Goal: Transaction & Acquisition: Purchase product/service

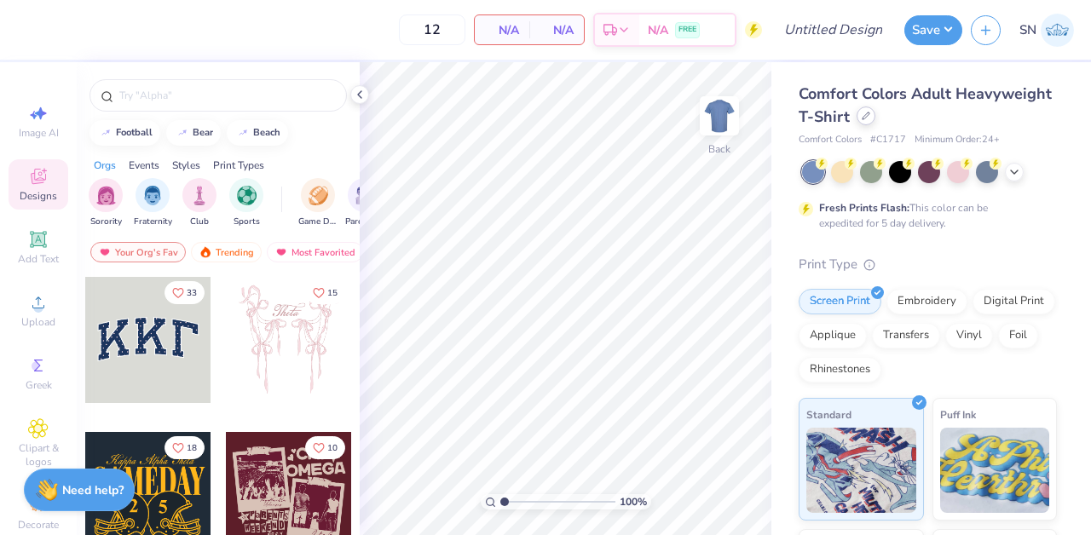
click at [868, 116] on icon at bounding box center [866, 116] width 9 height 9
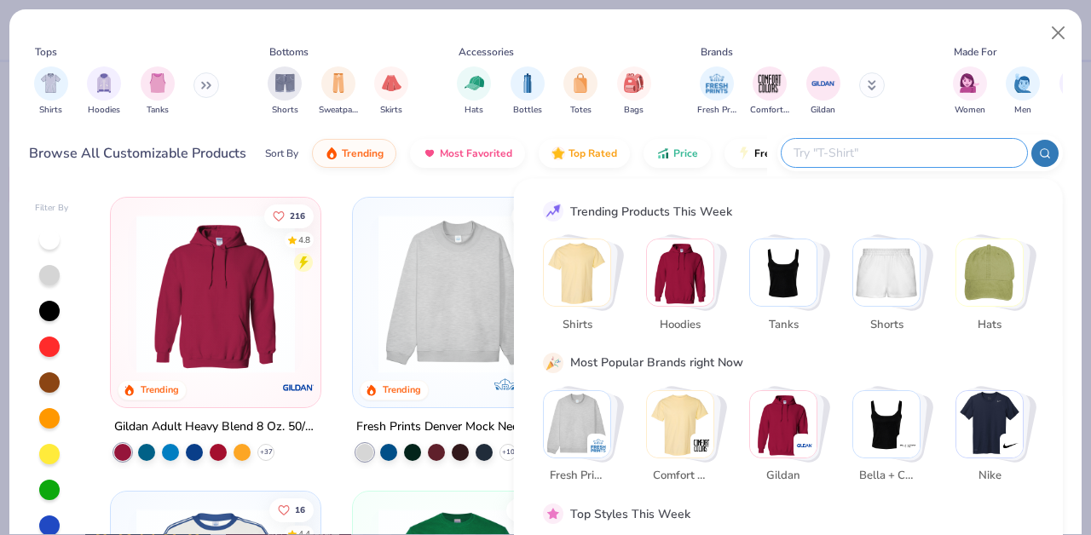
click at [920, 145] on input "text" at bounding box center [903, 153] width 223 height 20
paste input "C1717"
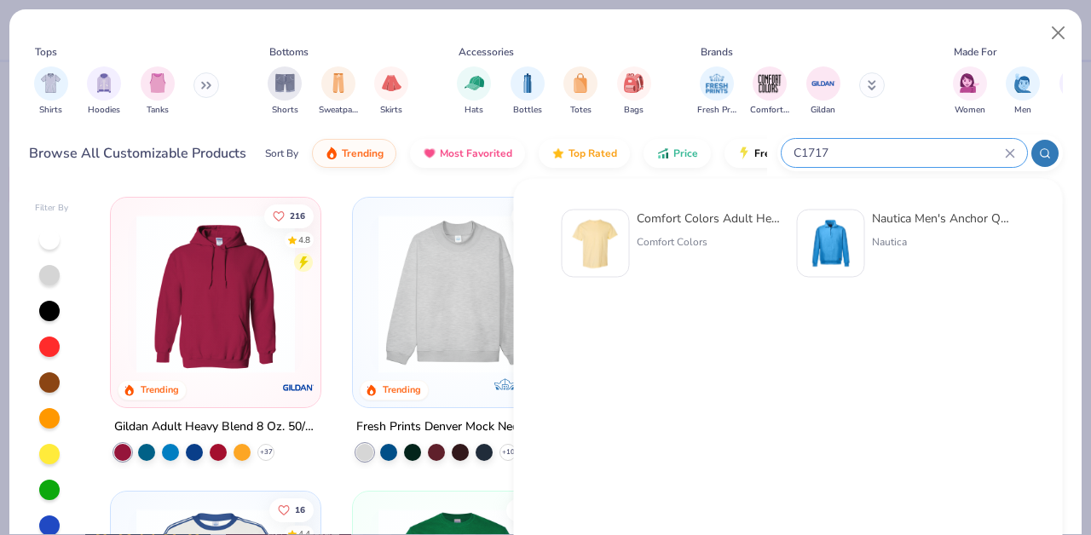
type input "C1717"
click at [721, 232] on div "Comfort Colors Adult Heavyweight T-Shirt Comfort Colors" at bounding box center [708, 244] width 143 height 68
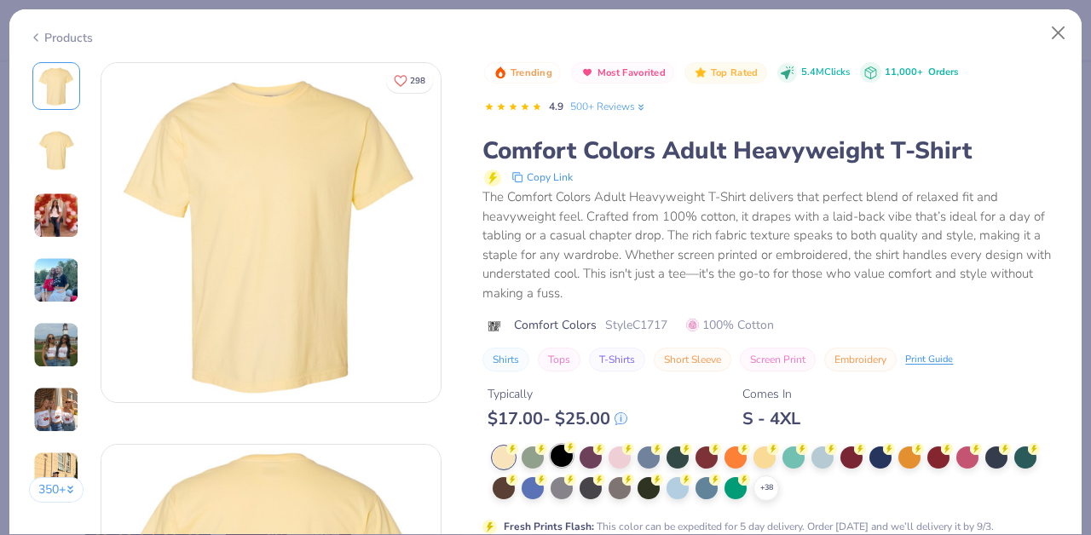
click at [568, 469] on div "+ 38" at bounding box center [777, 474] width 569 height 55
click at [568, 465] on div at bounding box center [562, 456] width 22 height 22
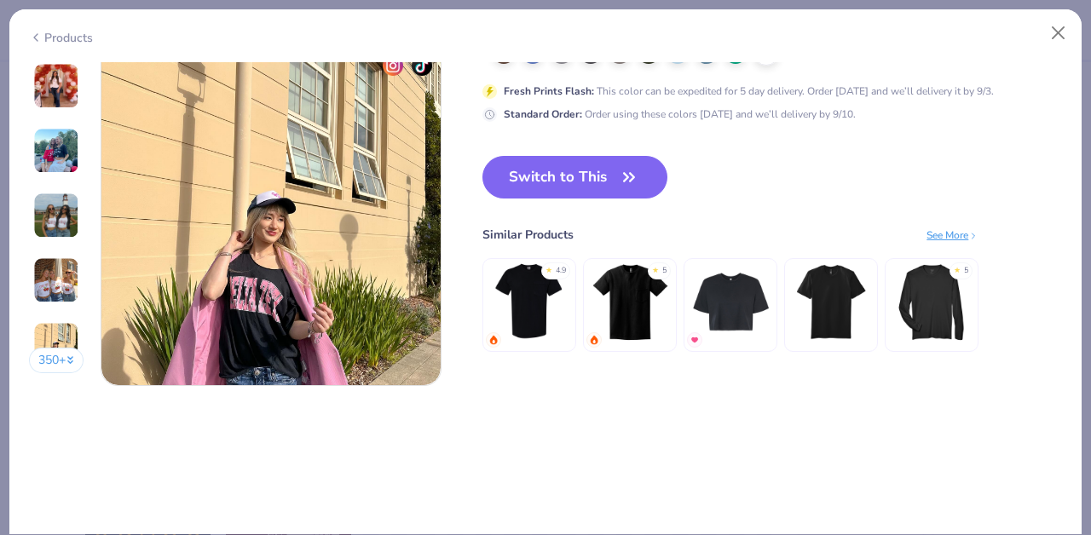
scroll to position [2188, 0]
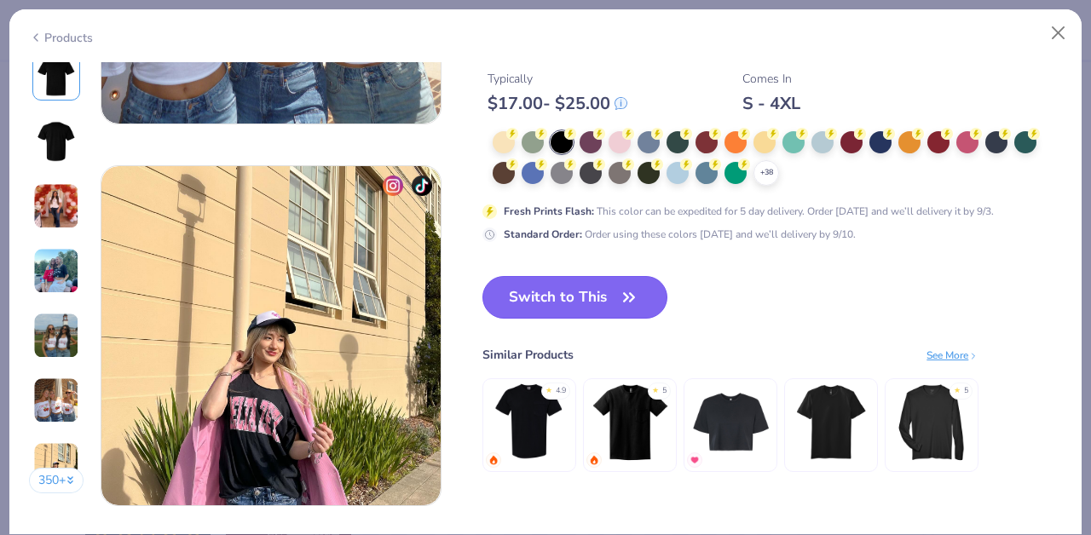
click at [587, 290] on button "Switch to This" at bounding box center [574, 297] width 185 height 43
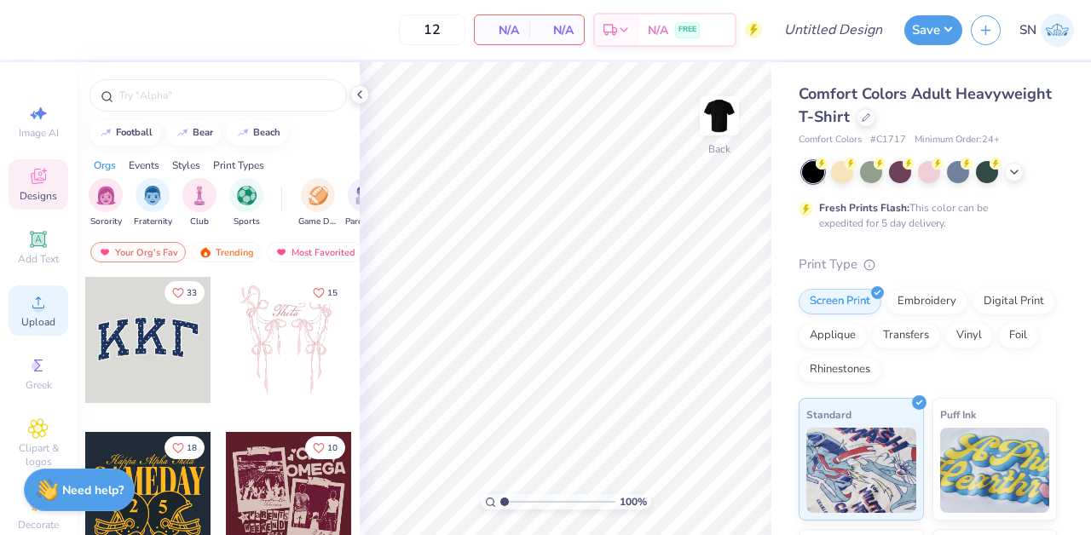
click at [38, 301] on icon at bounding box center [38, 303] width 12 height 12
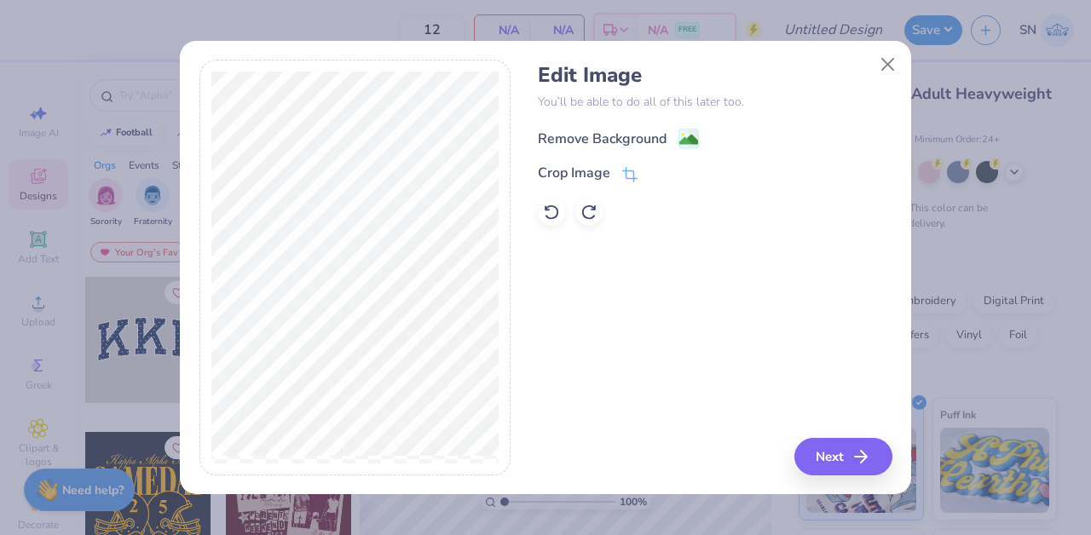
click at [655, 130] on div "Remove Background" at bounding box center [602, 139] width 129 height 20
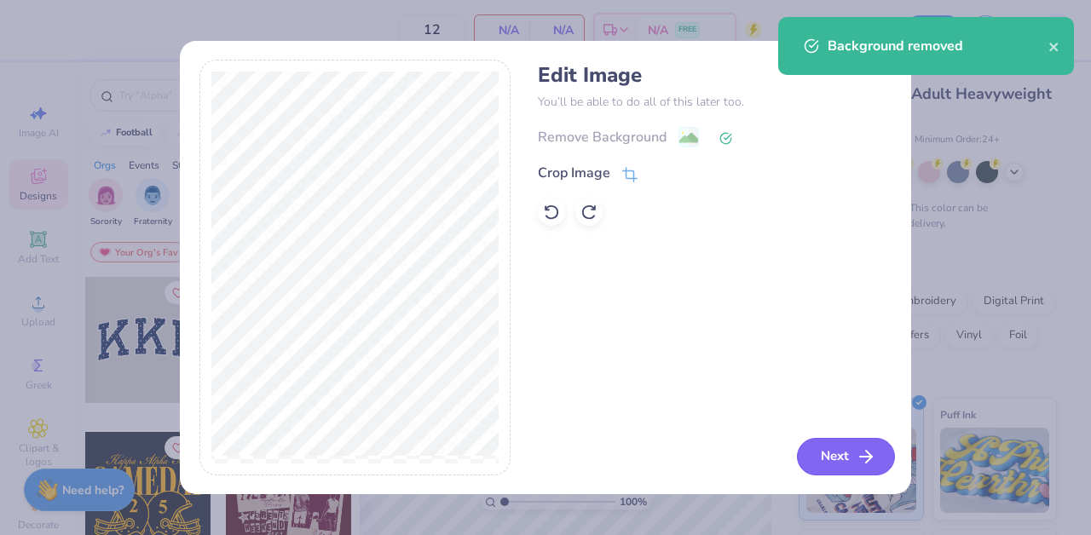
click at [856, 463] on icon "button" at bounding box center [866, 457] width 20 height 20
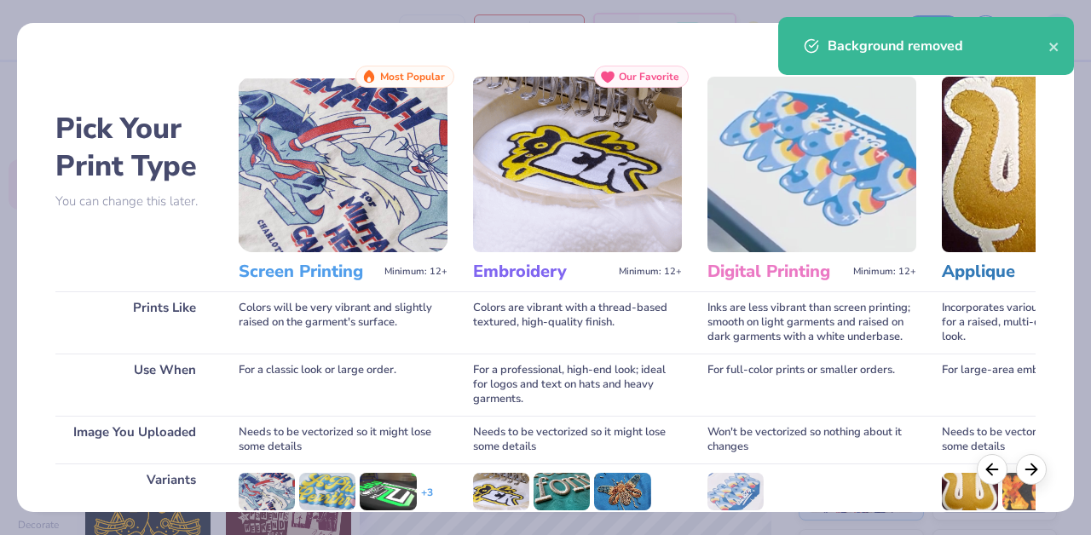
scroll to position [229, 0]
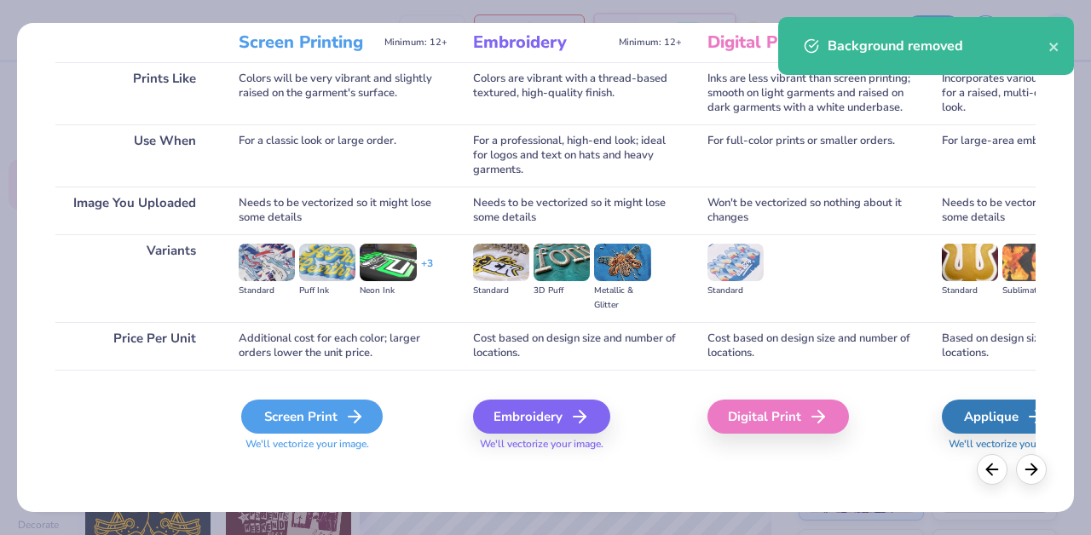
click at [341, 403] on div "Screen Print" at bounding box center [311, 417] width 141 height 34
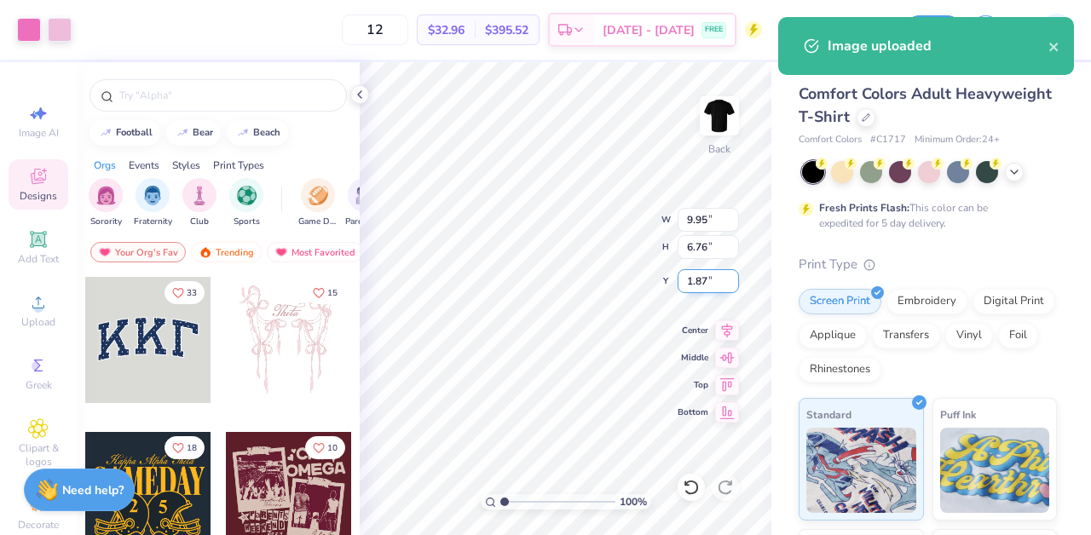
type input "3.00"
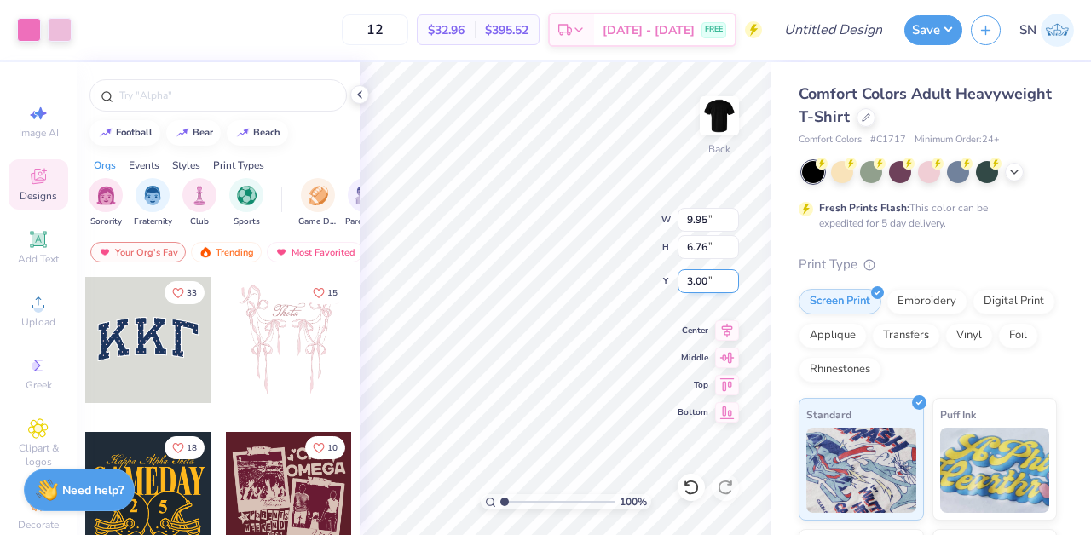
type input "4.63"
type input "3.15"
type input "3.74"
click at [730, 114] on img at bounding box center [719, 116] width 68 height 68
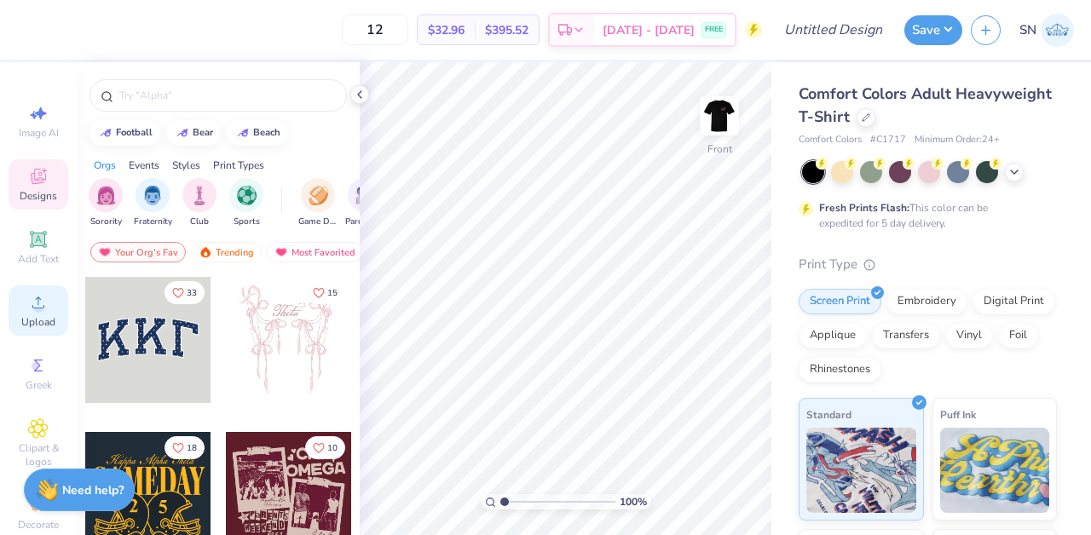
click at [42, 287] on div "Upload" at bounding box center [39, 311] width 60 height 50
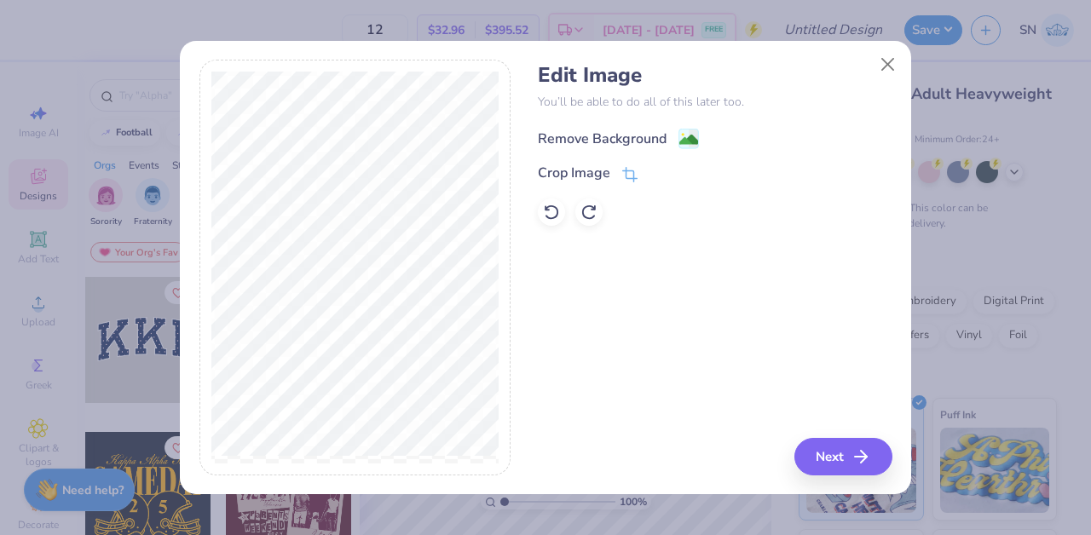
click at [643, 145] on div "Remove Background" at bounding box center [602, 139] width 129 height 20
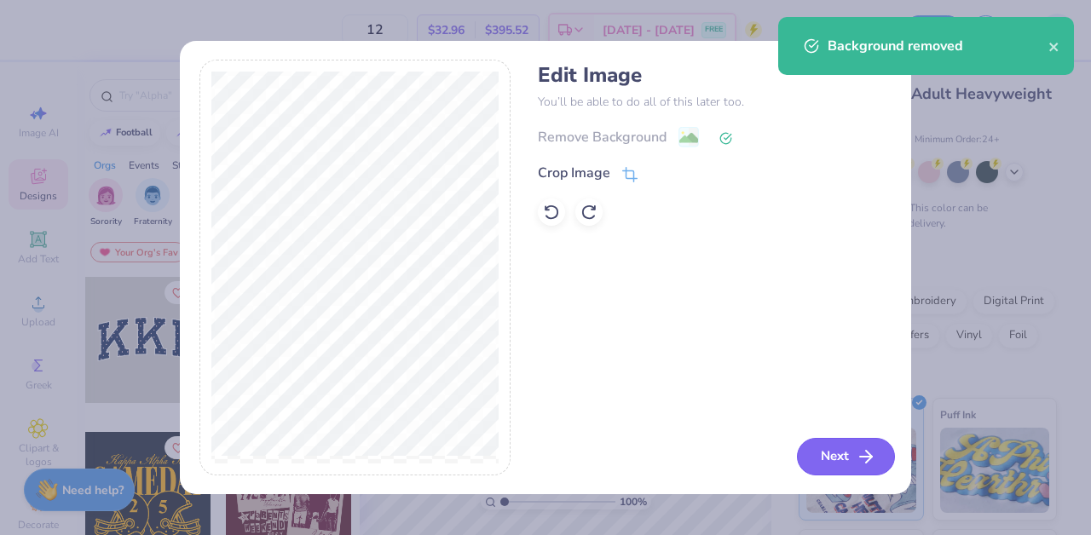
click at [837, 453] on button "Next" at bounding box center [846, 457] width 98 height 38
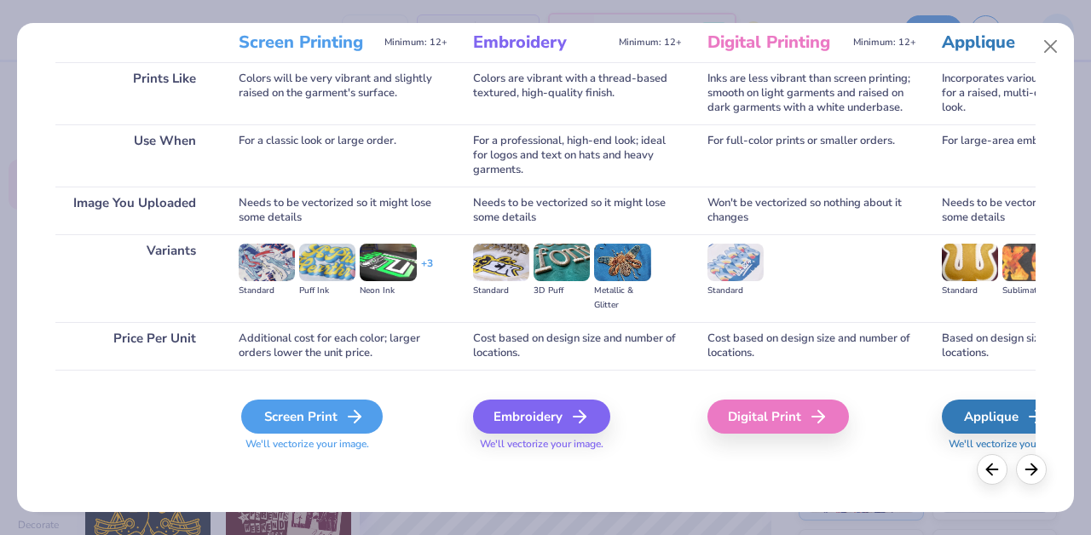
click at [332, 413] on div "Screen Print" at bounding box center [311, 417] width 141 height 34
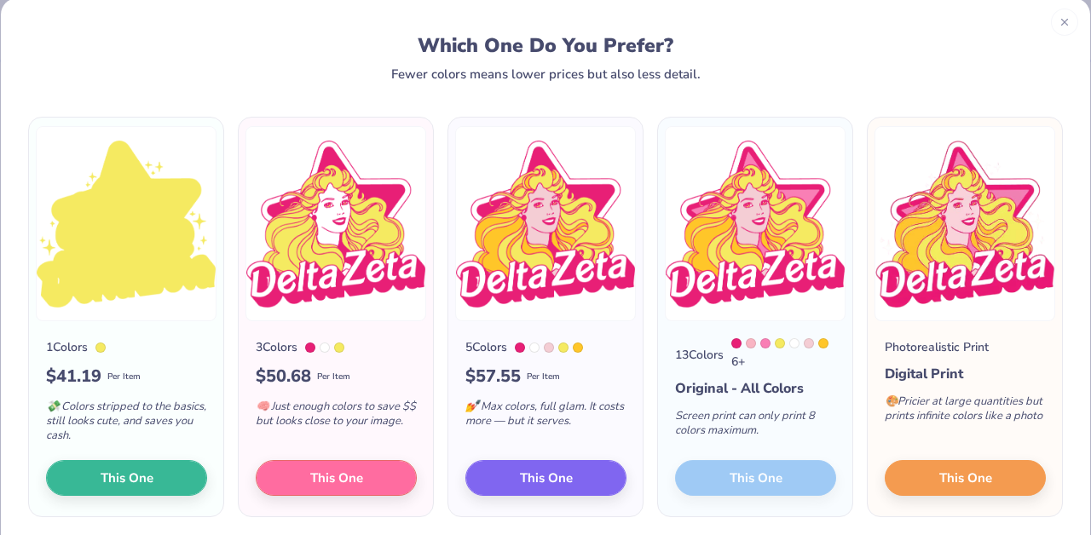
scroll to position [34, 0]
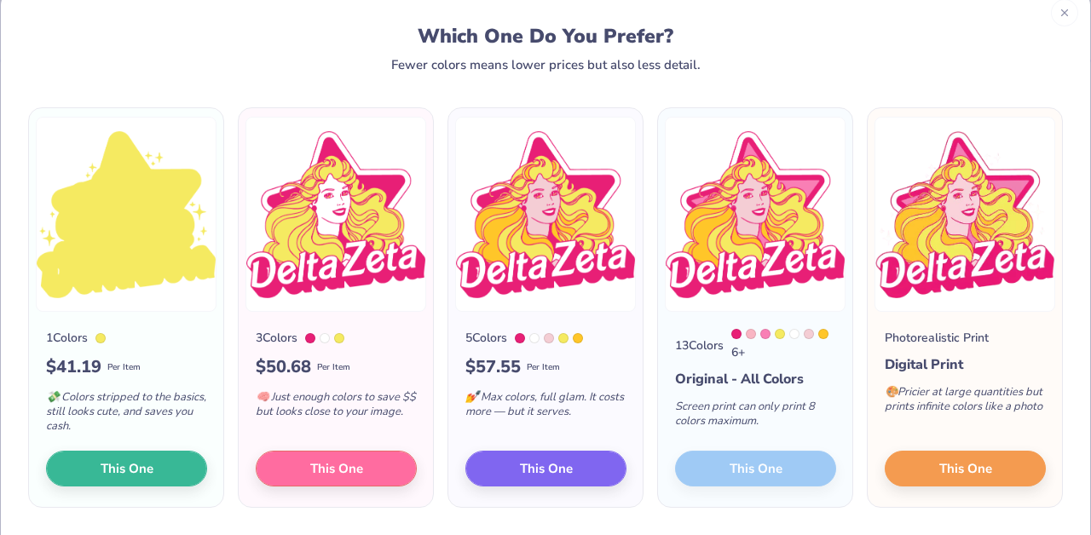
click at [765, 467] on div "13 Colors 6 + Original - All Colors Screen print can only print 8 colors maximu…" at bounding box center [755, 409] width 194 height 195
click at [767, 353] on div "6 +" at bounding box center [783, 345] width 105 height 32
click at [758, 274] on img at bounding box center [755, 214] width 181 height 195
click at [1060, 13] on icon at bounding box center [1065, 10] width 12 height 12
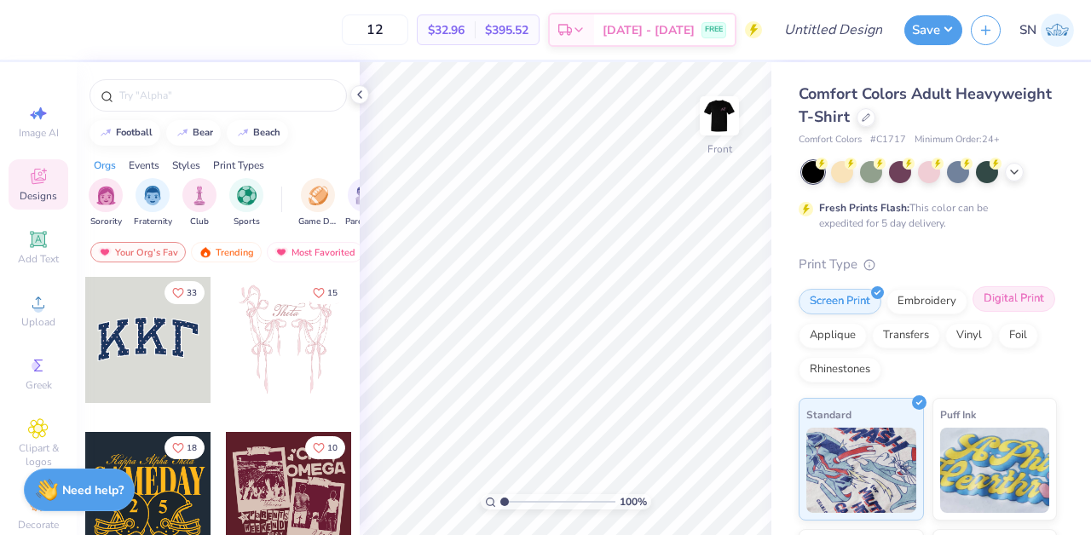
click at [1002, 305] on div "Digital Print" at bounding box center [1014, 299] width 83 height 26
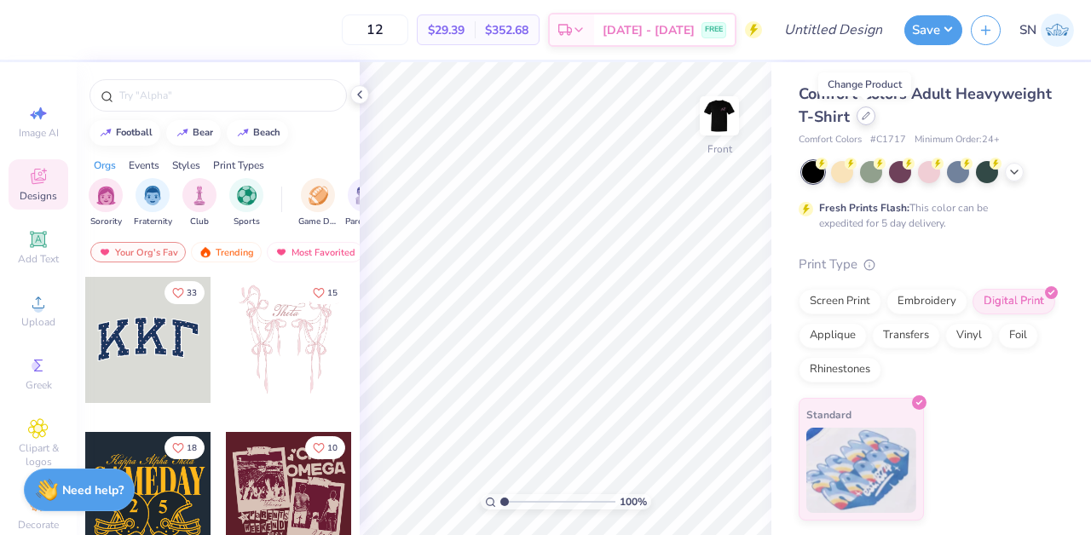
click at [862, 115] on icon at bounding box center [866, 116] width 9 height 9
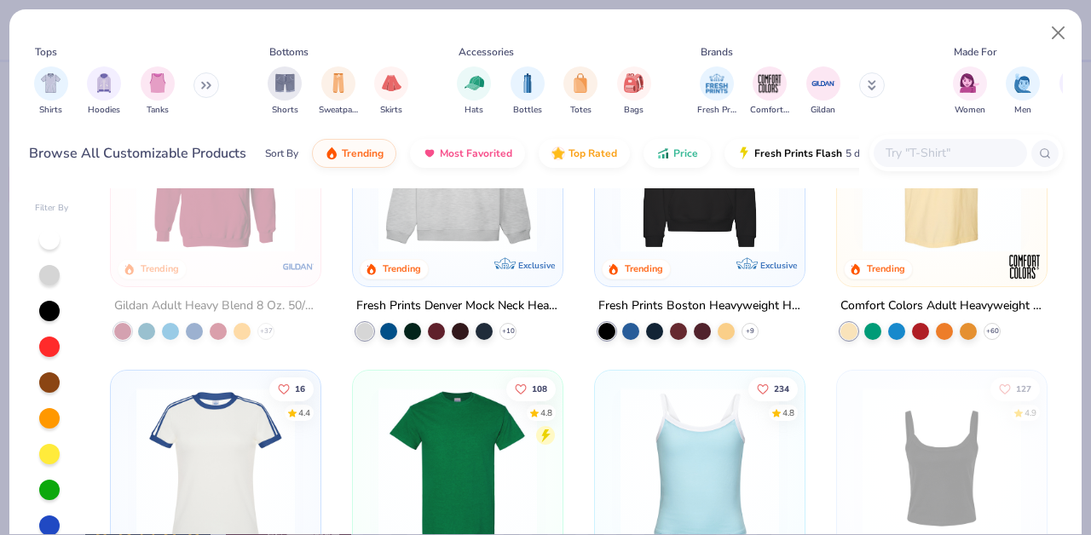
scroll to position [72, 0]
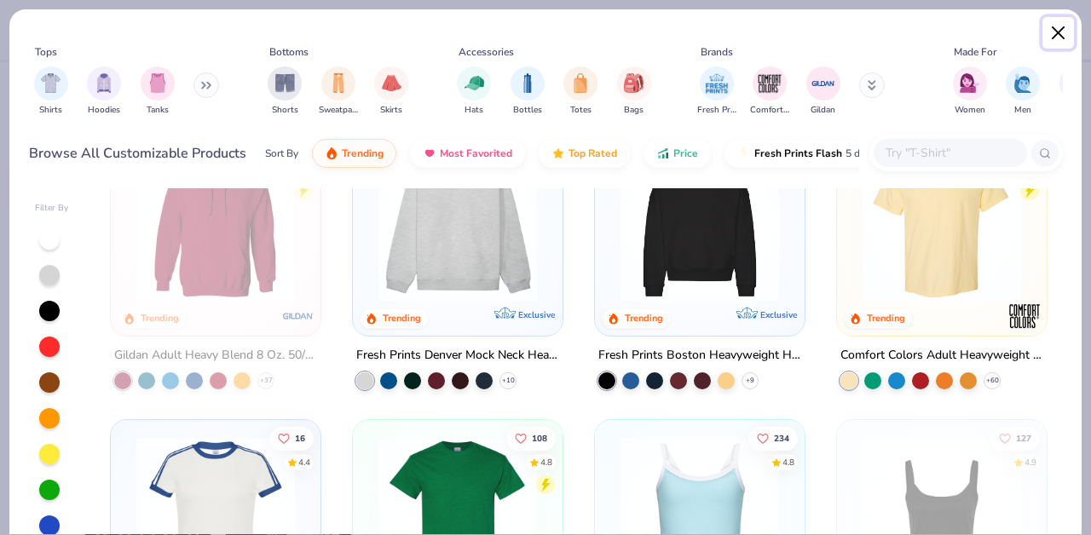
click at [1052, 39] on button "Close" at bounding box center [1058, 33] width 32 height 32
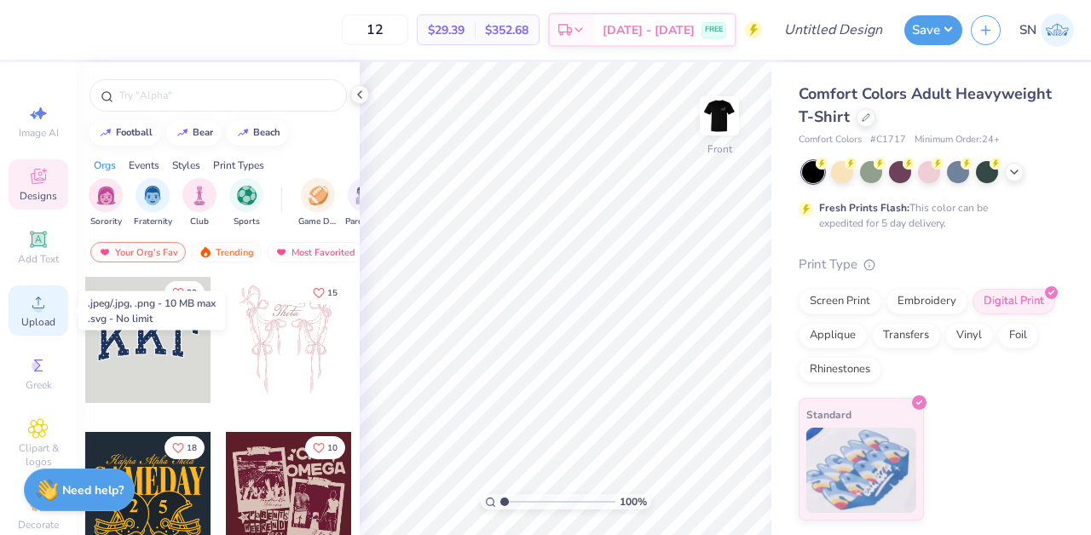
click at [43, 294] on icon at bounding box center [38, 302] width 20 height 20
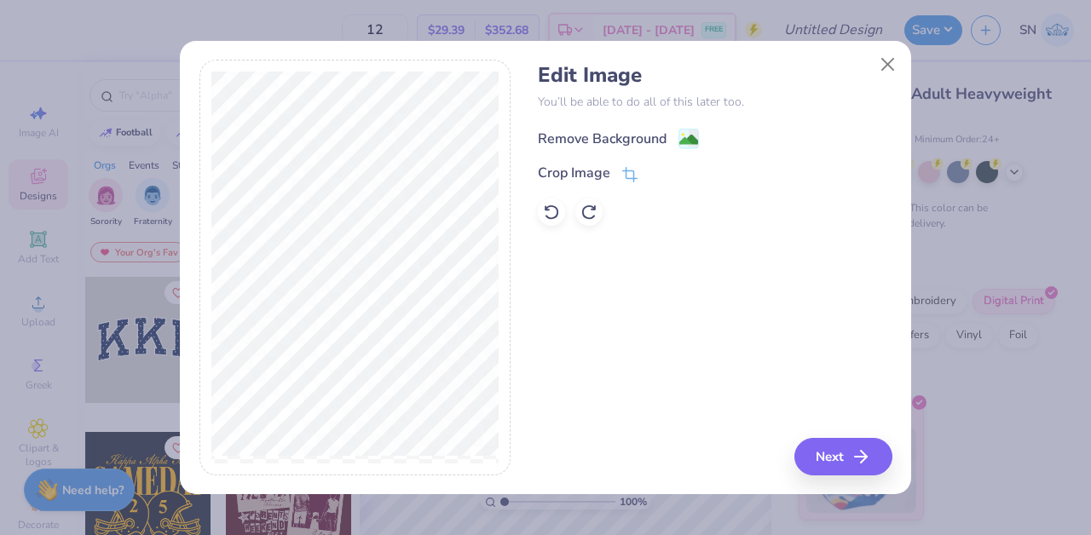
click at [674, 136] on div "Remove Background" at bounding box center [618, 138] width 161 height 21
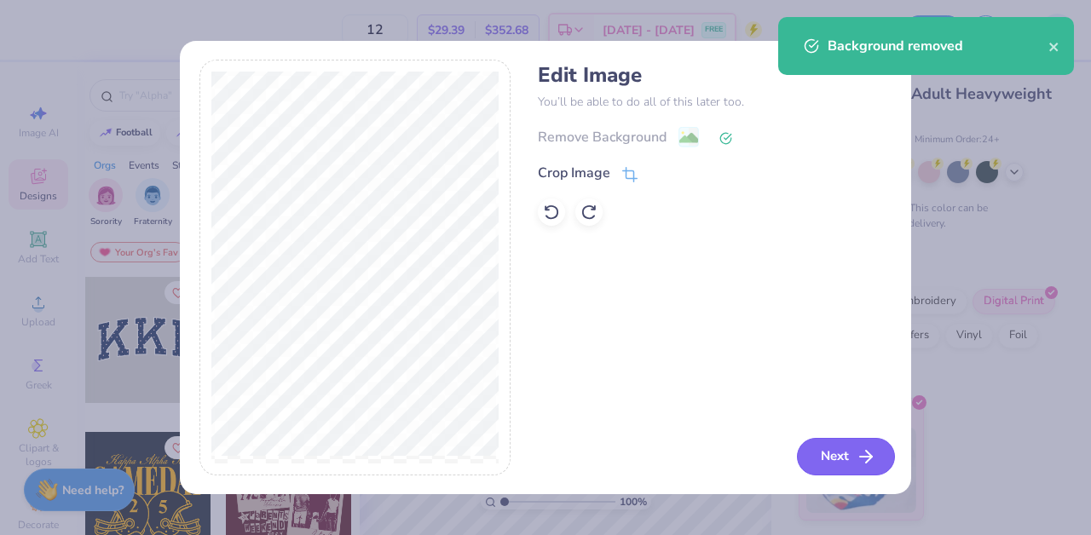
click at [863, 459] on icon "button" at bounding box center [866, 457] width 20 height 20
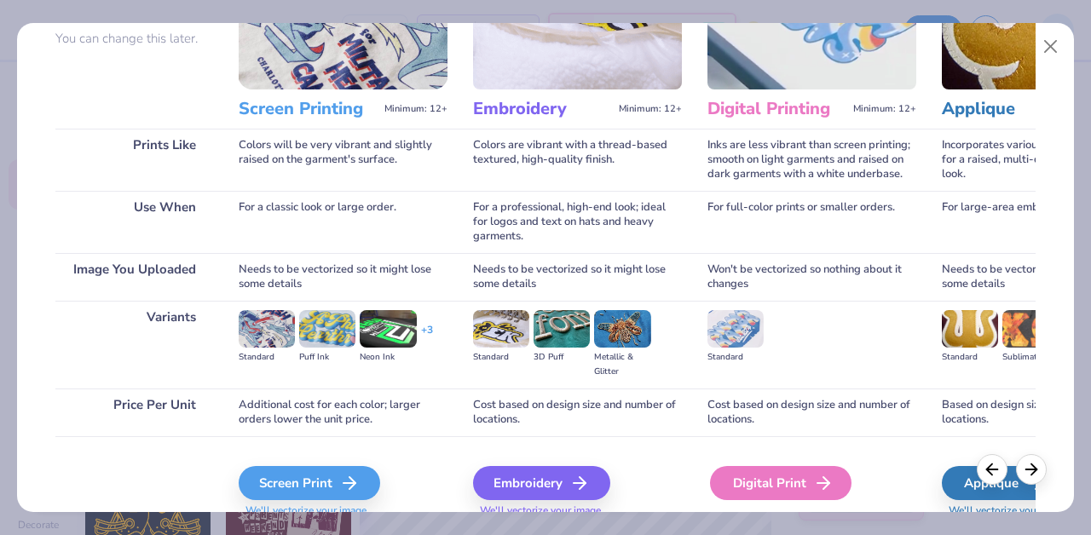
scroll to position [0, 8]
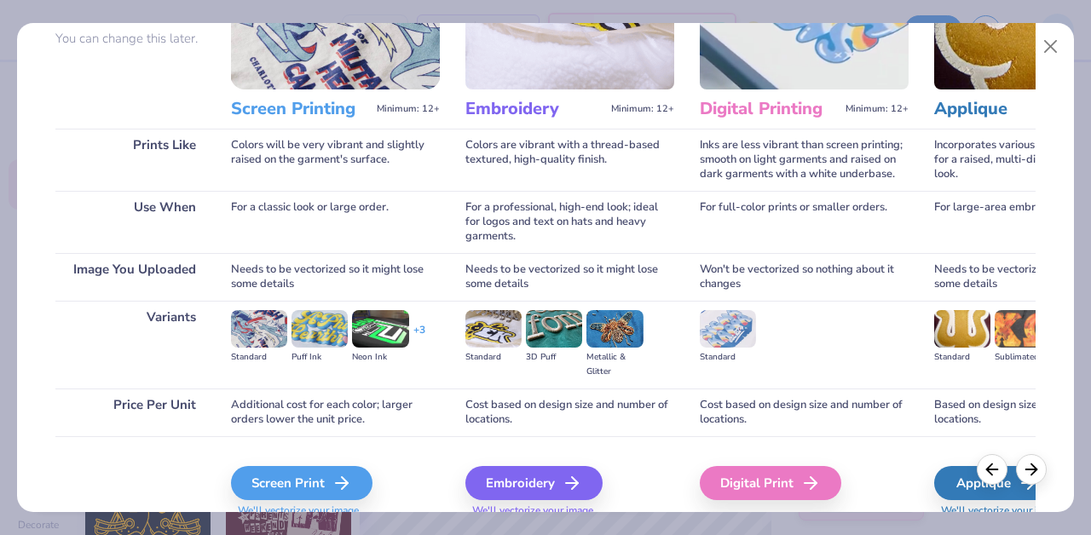
drag, startPoint x: 748, startPoint y: 475, endPoint x: 737, endPoint y: 354, distance: 121.5
click at [736, 356] on div "Digital Printing Minimum: 12+ Inks are less vibrant than screen printing; smoot…" at bounding box center [804, 215] width 209 height 625
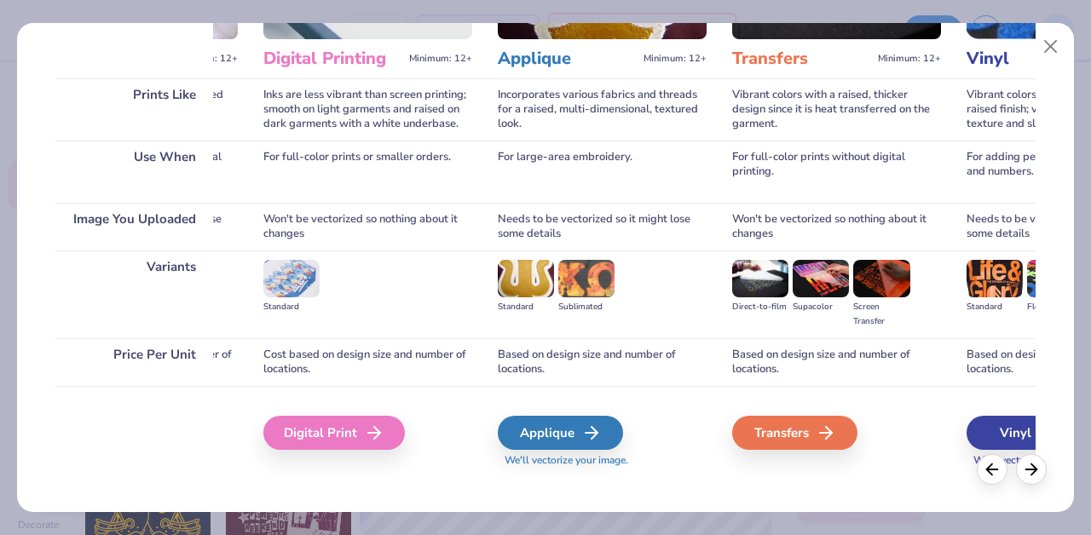
scroll to position [229, 0]
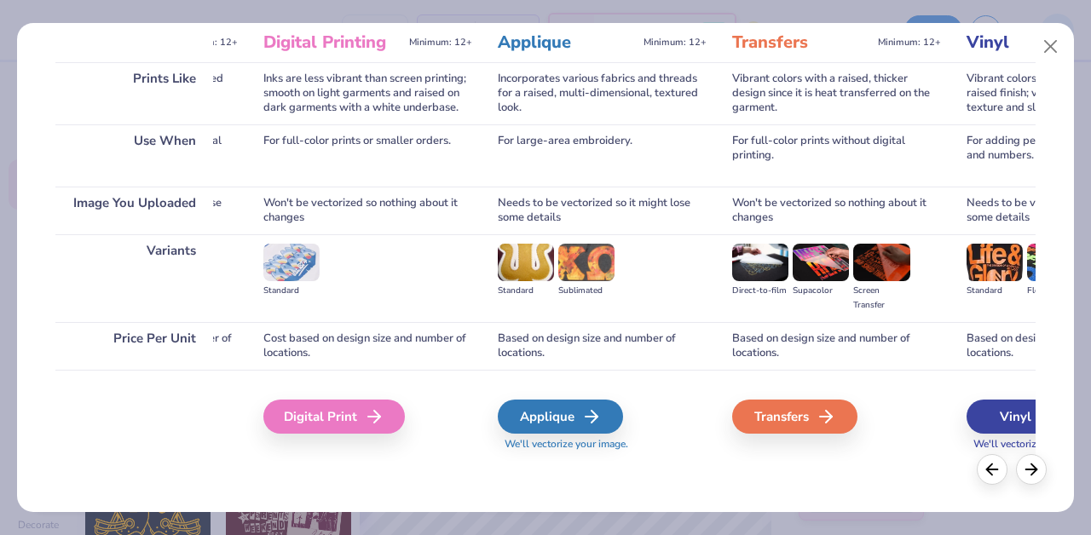
click at [338, 445] on div "Digital Print" at bounding box center [367, 415] width 209 height 91
click at [356, 419] on div "Digital Print" at bounding box center [336, 417] width 141 height 34
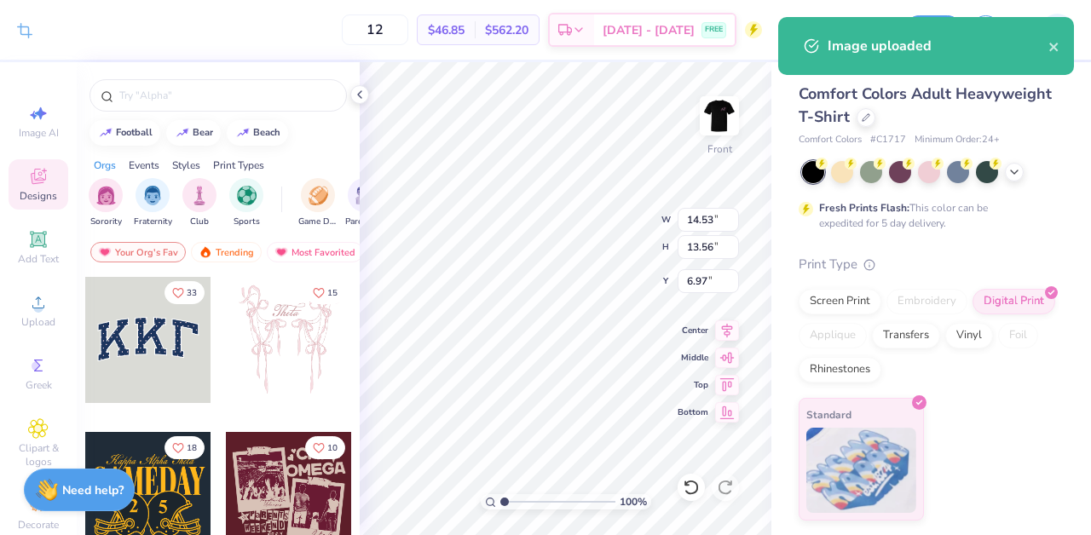
type input "9.18"
type input "8.56"
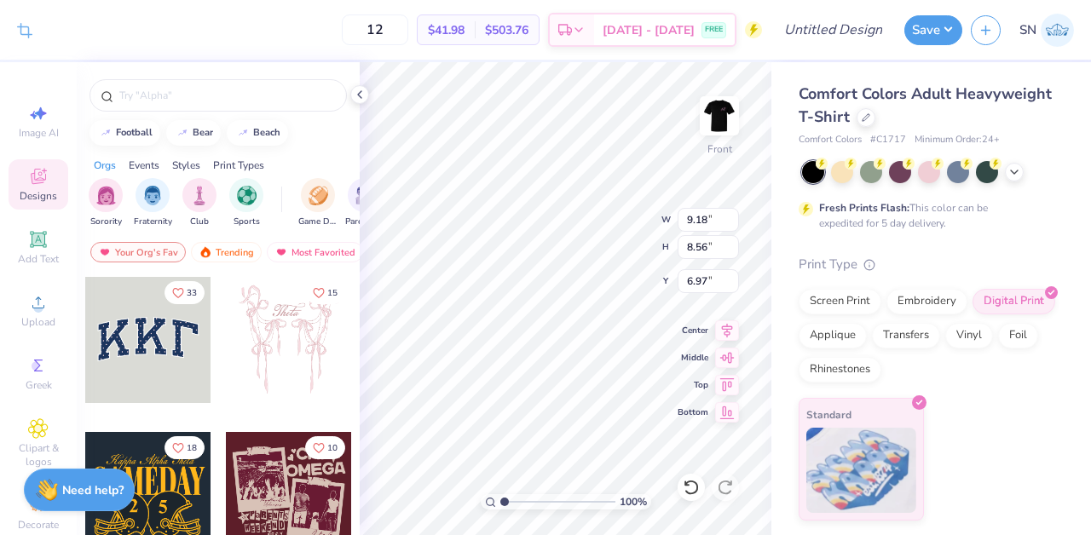
type input "7.13"
type input "11.83"
type input "11.04"
type input "5.50"
click at [408, 32] on input "12" at bounding box center [375, 29] width 66 height 31
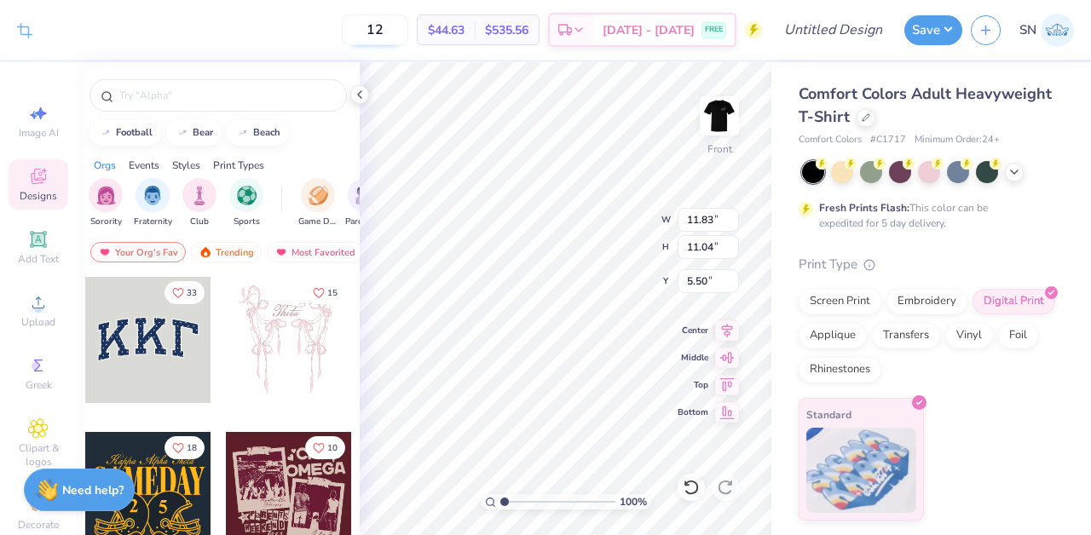
click at [408, 32] on input "12" at bounding box center [375, 29] width 66 height 31
type input "150"
click at [661, 36] on span "[DATE] - [DATE]" at bounding box center [649, 33] width 92 height 18
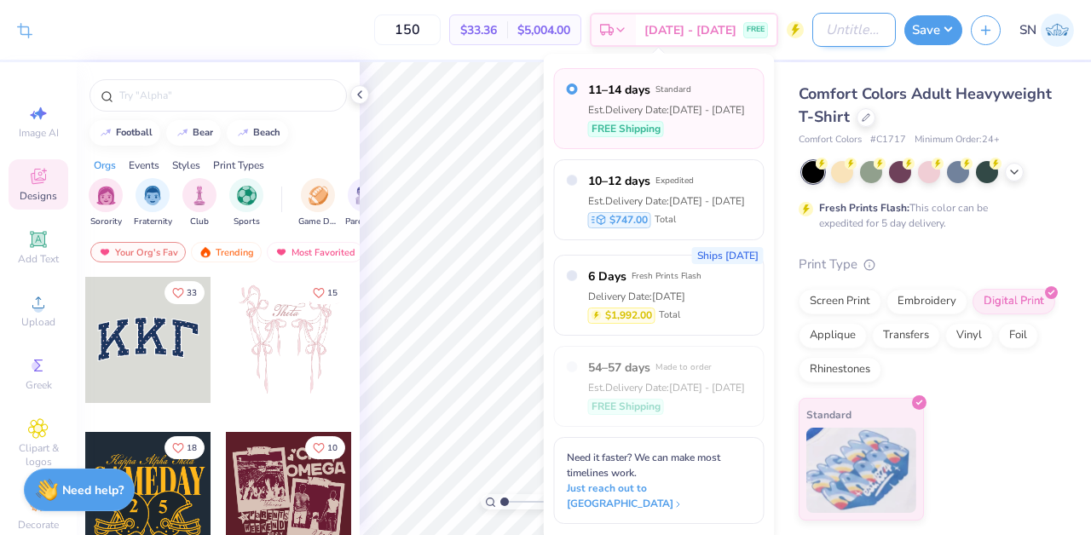
click at [812, 38] on input "Design Title" at bounding box center [854, 30] width 84 height 34
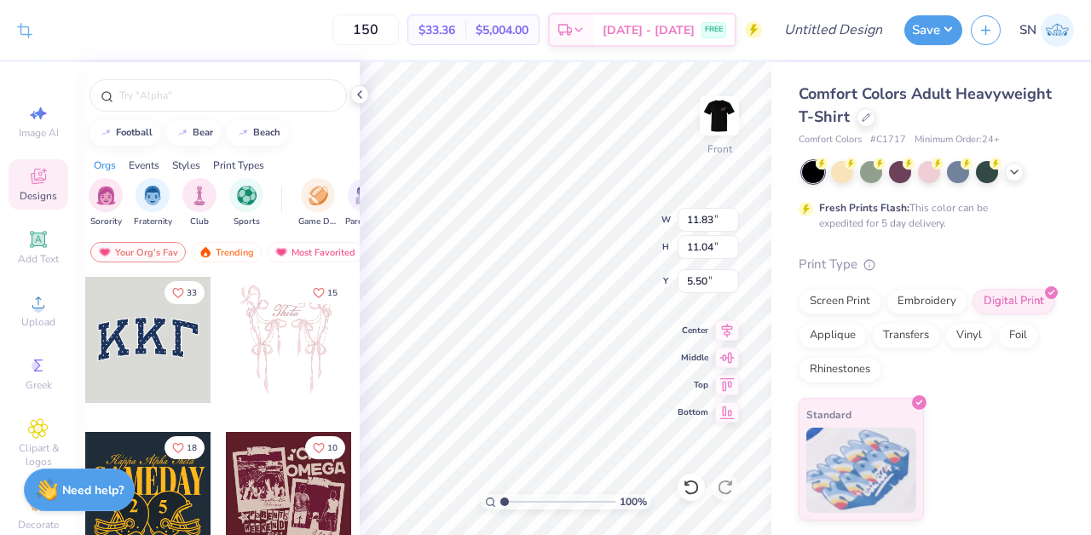
click at [788, 38] on div "Crop Image 150 $33.36 Per Item $5,004.00 Total Est. Delivery [DATE] - [DATE] FR…" at bounding box center [545, 30] width 1091 height 60
click at [752, 28] on icon at bounding box center [754, 31] width 8 height 12
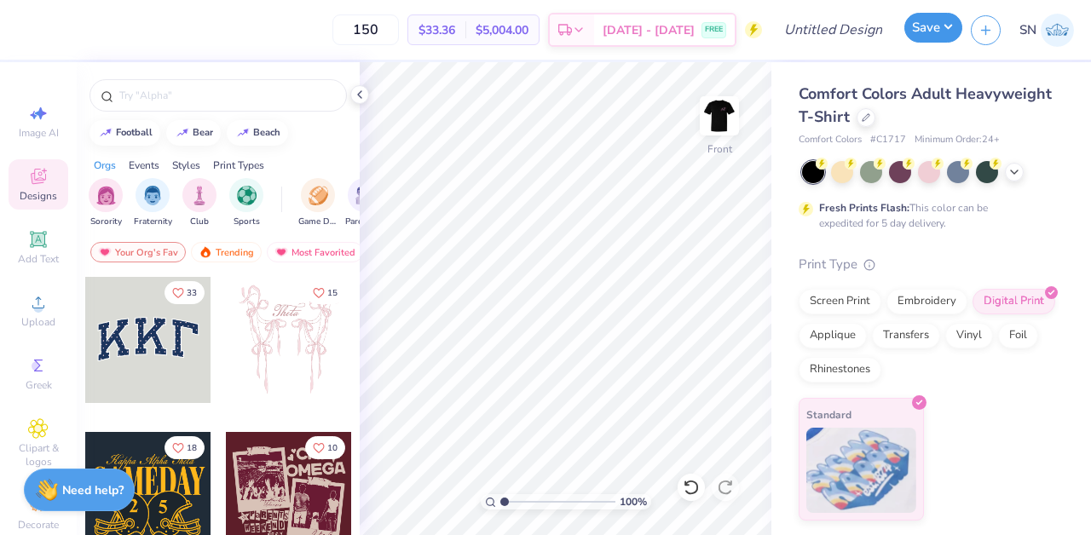
click at [933, 34] on button "Save" at bounding box center [933, 28] width 58 height 30
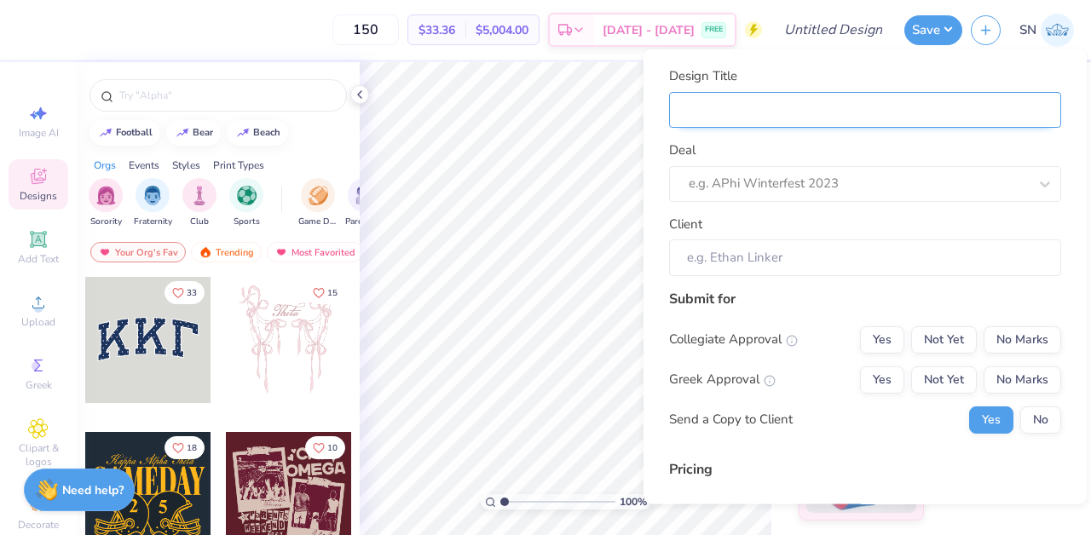
click at [755, 106] on input "Design Title" at bounding box center [865, 109] width 392 height 37
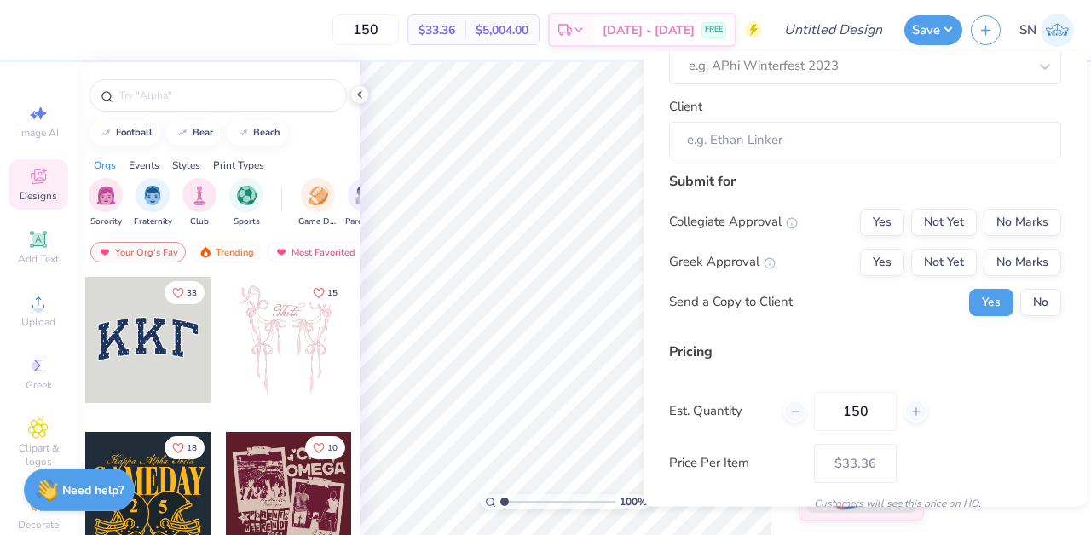
scroll to position [194, 0]
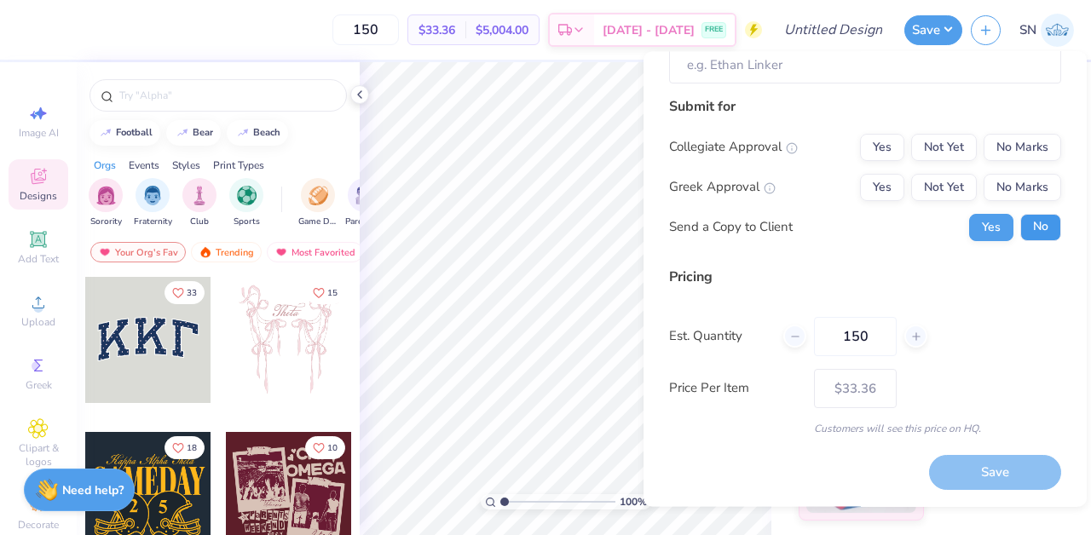
click at [1031, 236] on button "No" at bounding box center [1040, 227] width 41 height 27
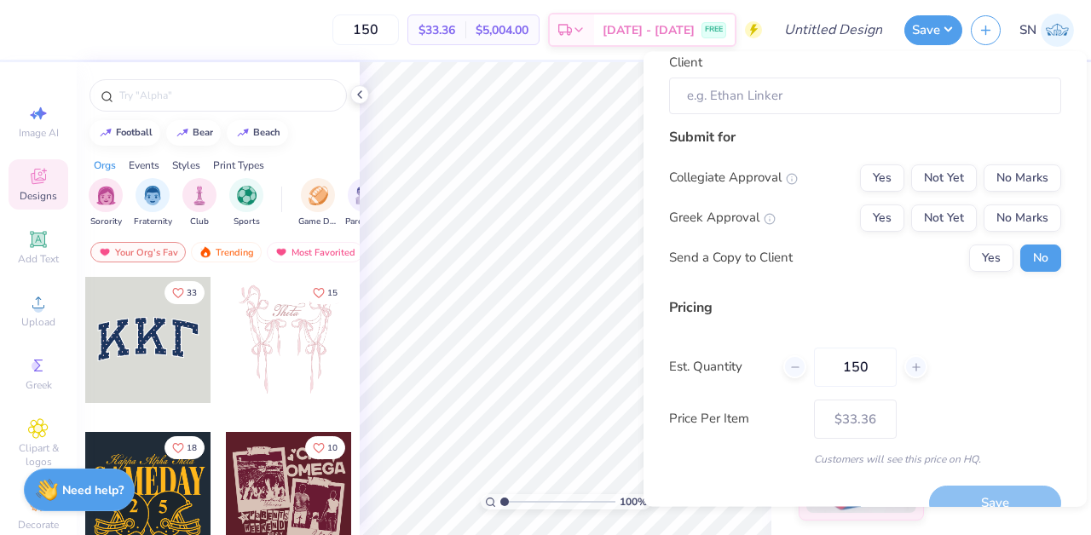
scroll to position [153, 0]
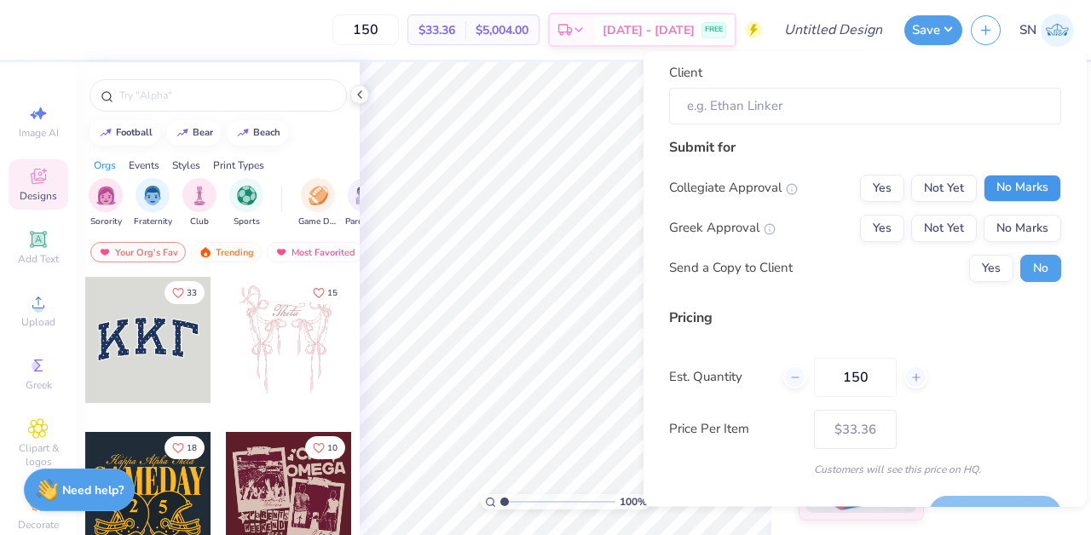
click at [1007, 181] on button "No Marks" at bounding box center [1023, 188] width 78 height 27
click at [1007, 244] on div "Collegiate Approval Yes Not Yet No Marks Greek Approval Yes Not Yet No Marks Se…" at bounding box center [865, 228] width 392 height 107
click at [1007, 233] on button "No Marks" at bounding box center [1023, 228] width 78 height 27
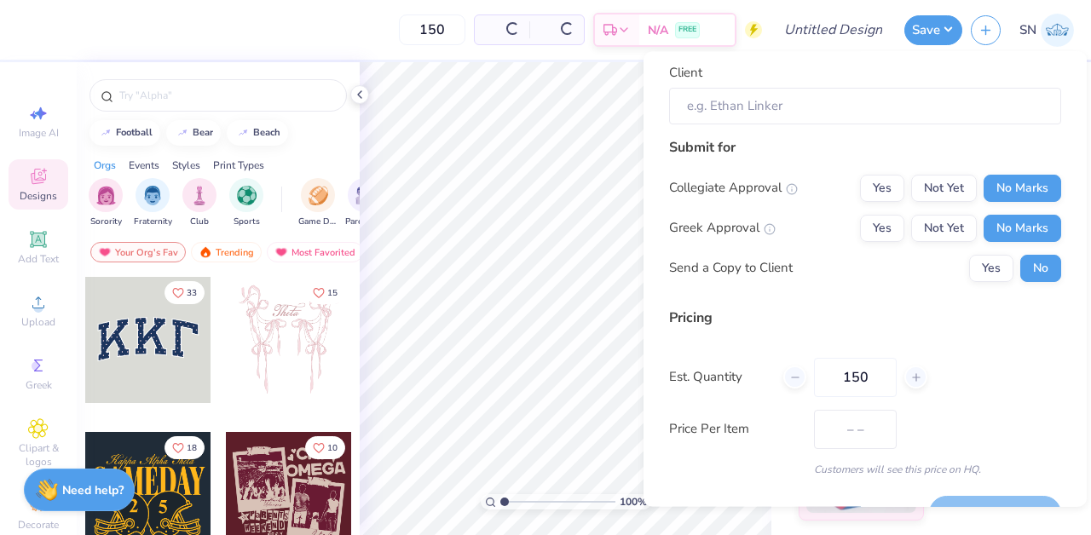
type input "$33.36"
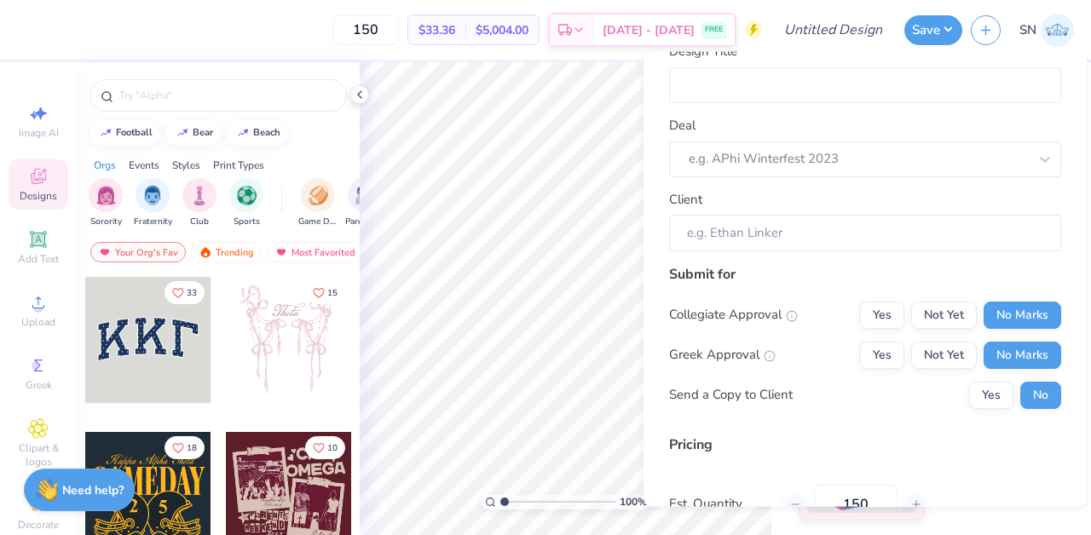
scroll to position [0, 0]
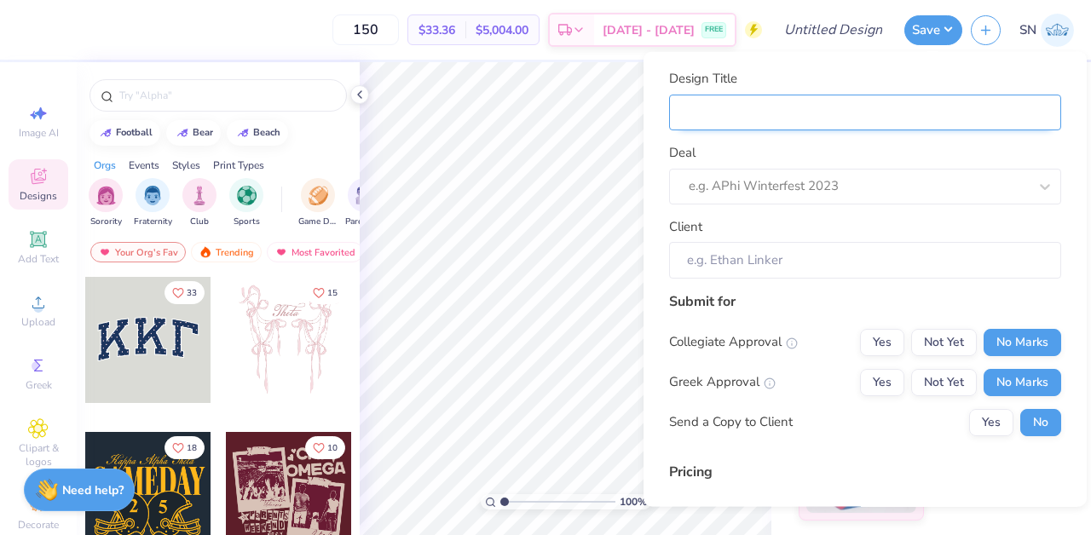
click at [846, 124] on input "Design Title" at bounding box center [865, 112] width 392 height 37
type input "D"
type input "DZ"
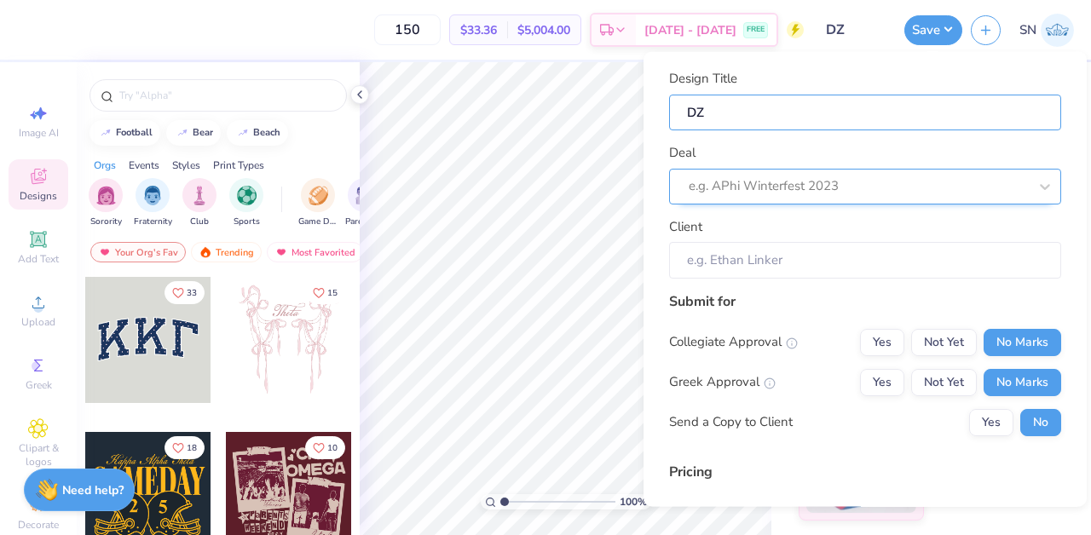
type input "DZ"
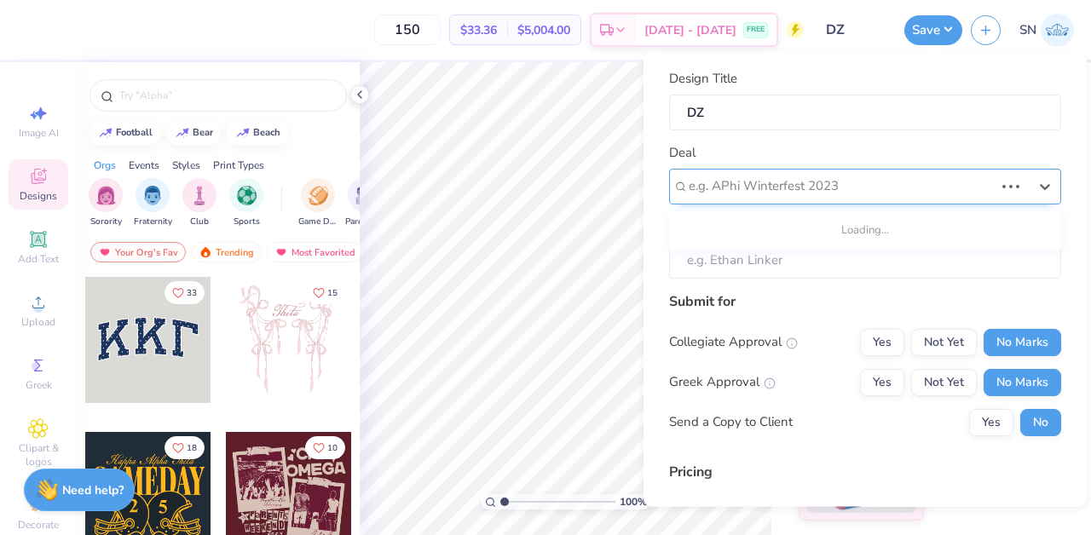
click at [718, 185] on div at bounding box center [841, 186] width 305 height 23
type input "d"
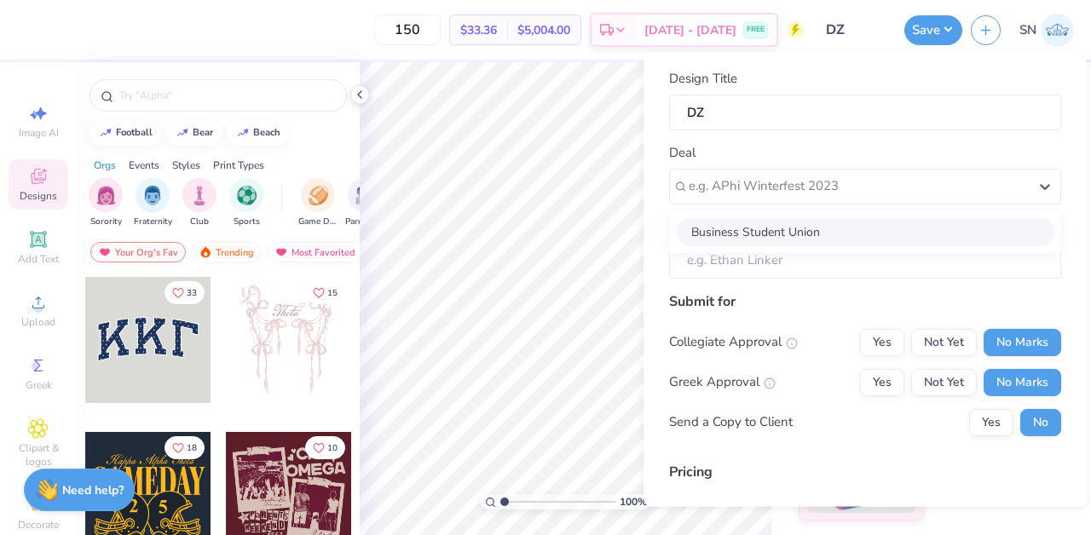
click at [730, 222] on div "Business Student Union" at bounding box center [865, 231] width 378 height 28
type input "Mia-[PERSON_NAME]"
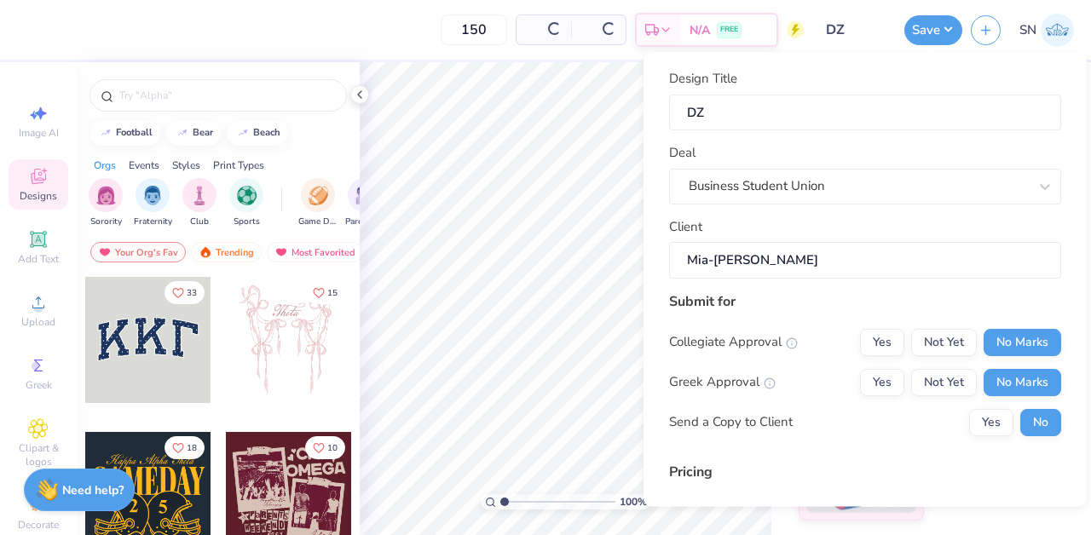
type input "$33.36"
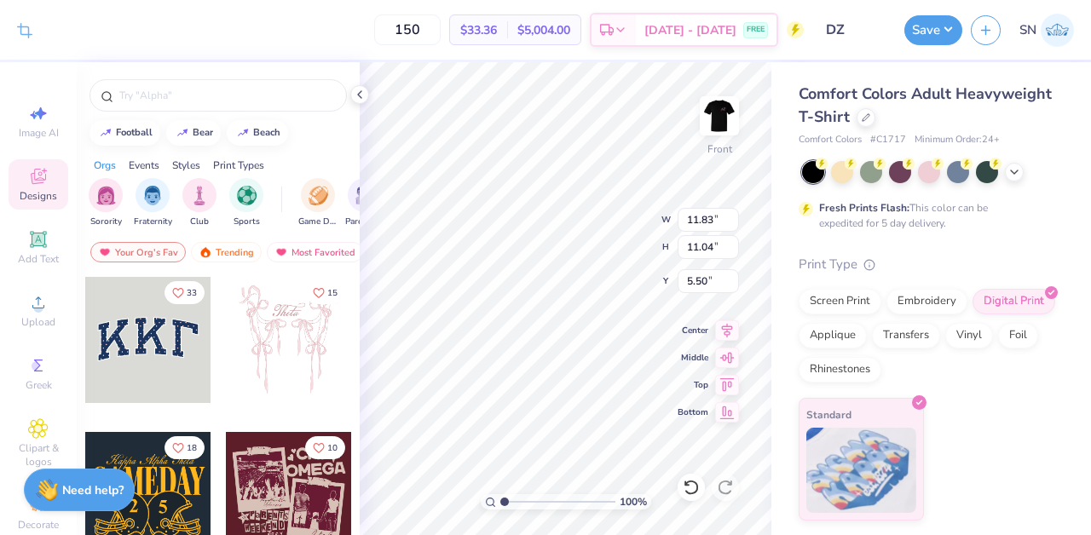
type input "5.51"
click at [866, 424] on div "Standard" at bounding box center [861, 457] width 125 height 123
click at [837, 309] on div "Screen Print" at bounding box center [840, 299] width 83 height 26
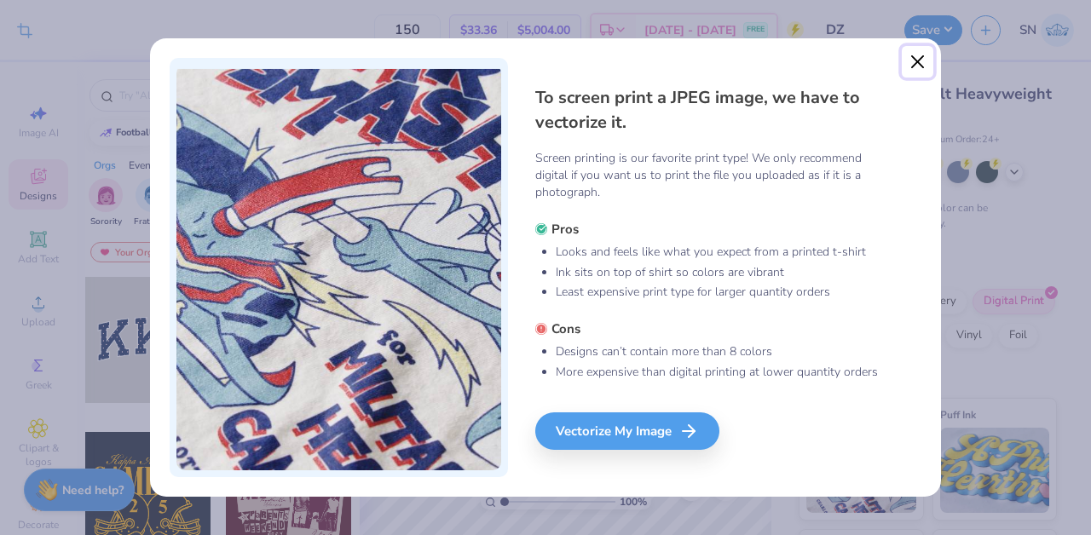
click at [922, 63] on button "Close" at bounding box center [918, 62] width 32 height 32
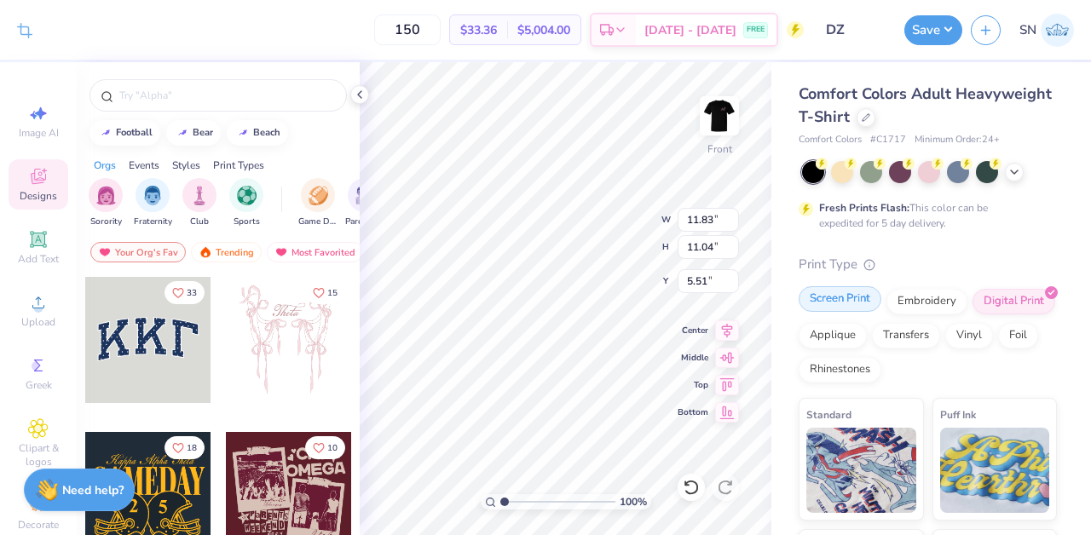
click at [858, 297] on div "Screen Print" at bounding box center [840, 299] width 83 height 26
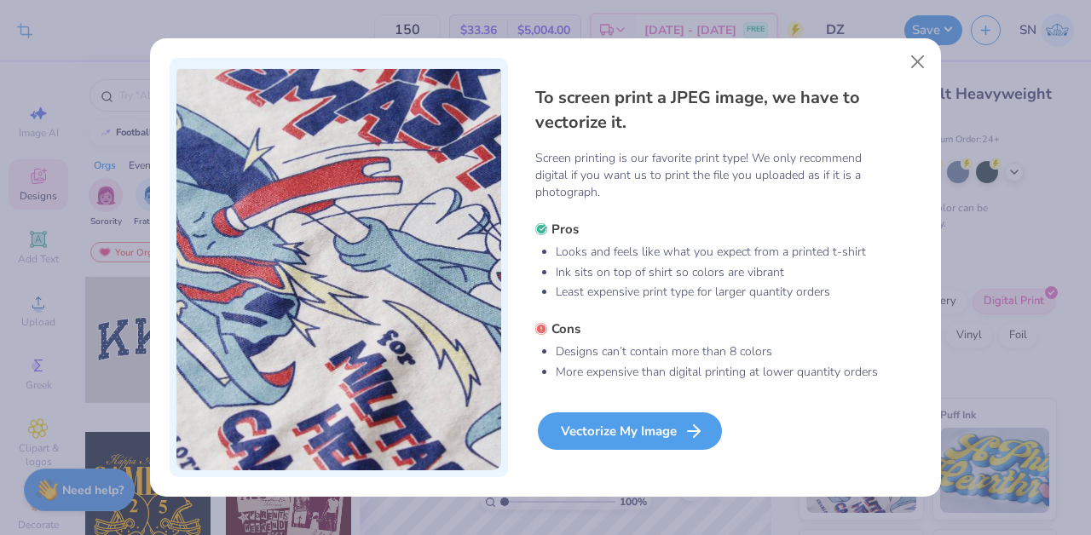
click at [624, 419] on div "Vectorize My Image" at bounding box center [630, 432] width 184 height 38
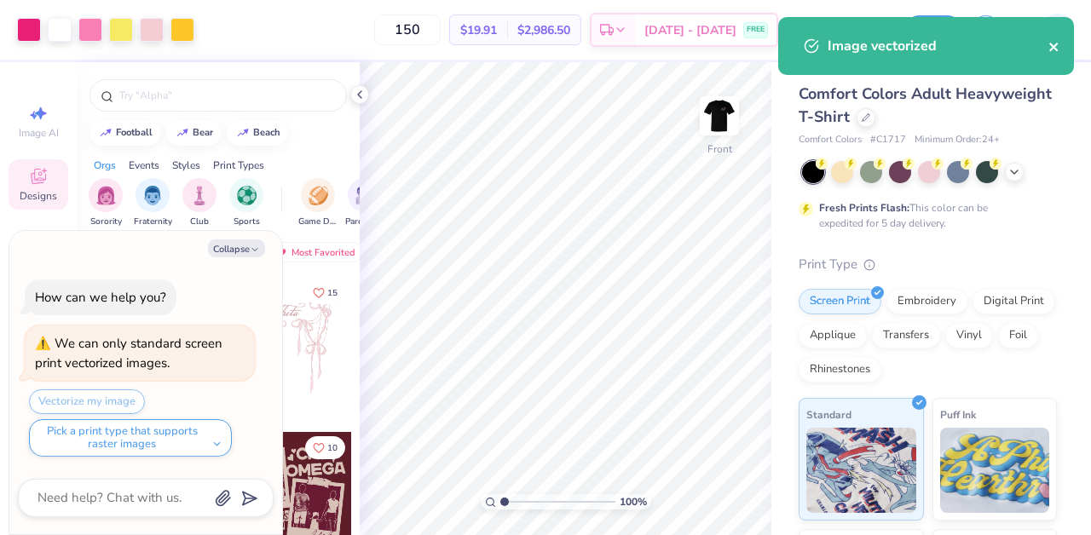
click at [1060, 49] on icon "close" at bounding box center [1054, 47] width 12 height 14
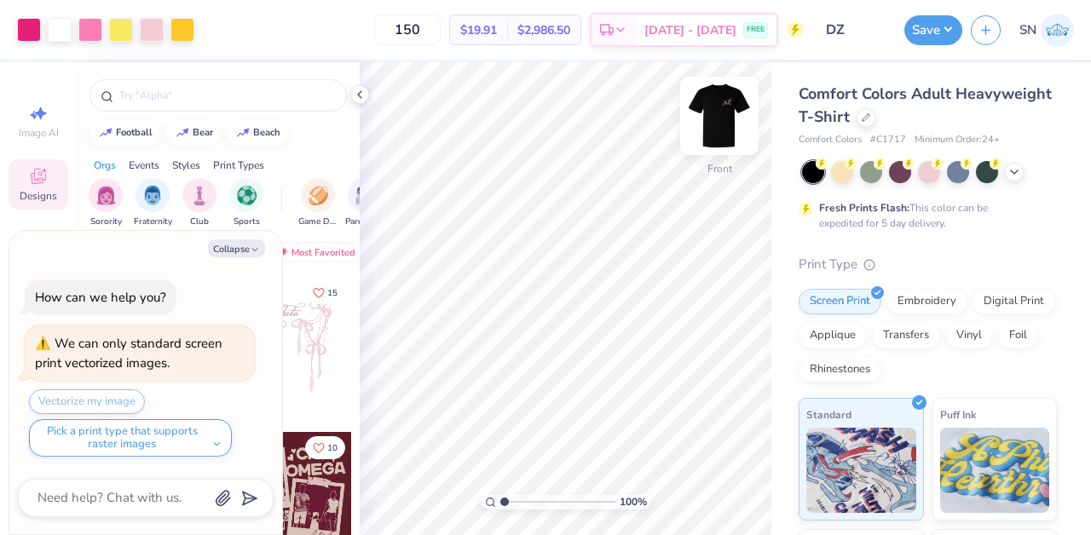
click at [722, 108] on img at bounding box center [719, 116] width 68 height 68
click at [719, 120] on img at bounding box center [719, 116] width 68 height 68
click at [130, 492] on textarea at bounding box center [122, 498] width 173 height 23
type textarea "x"
click at [400, 344] on div "Art colors 150 $19.91 Per Item $2,986.50 Total Est. Delivery [DATE] - [DATE] FR…" at bounding box center [545, 267] width 1091 height 535
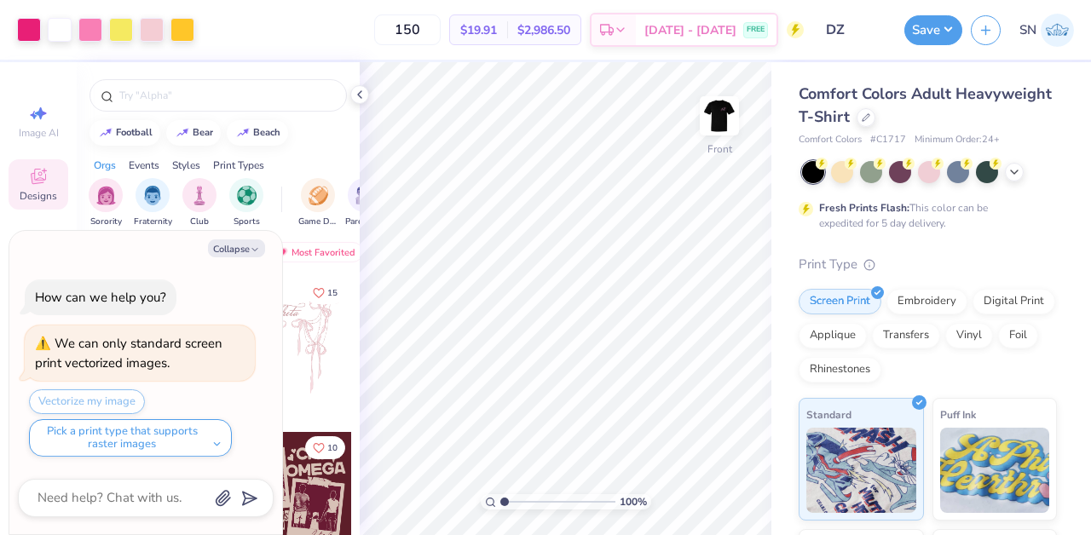
click at [151, 511] on div at bounding box center [146, 498] width 256 height 38
click at [146, 495] on textarea at bounding box center [122, 498] width 173 height 23
type textarea "h"
type textarea "x"
type textarea "ho"
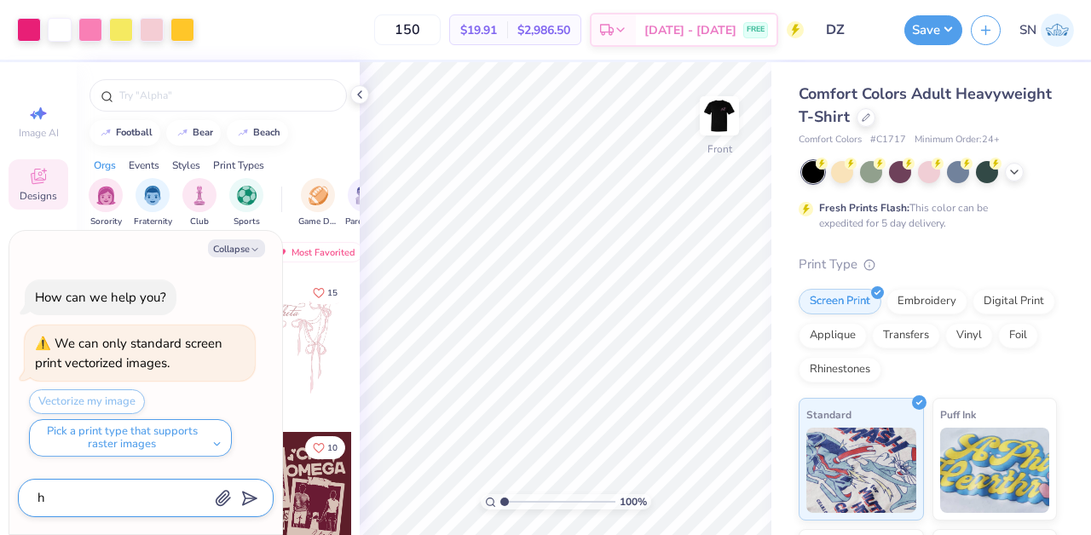
type textarea "x"
type textarea "how"
type textarea "x"
type textarea "how"
type textarea "x"
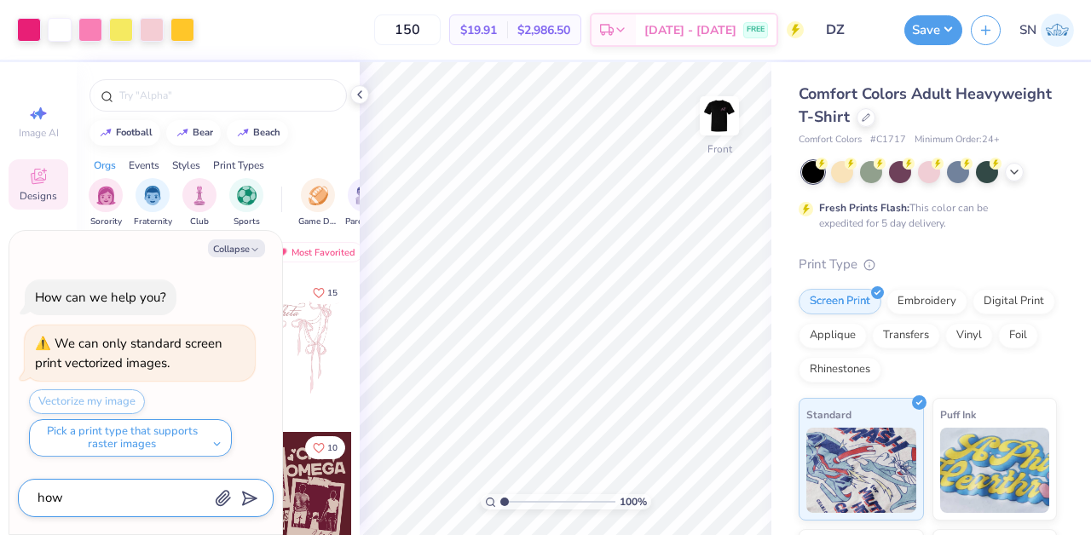
type textarea "how d"
type textarea "x"
type textarea "how do"
type textarea "x"
type textarea "how do"
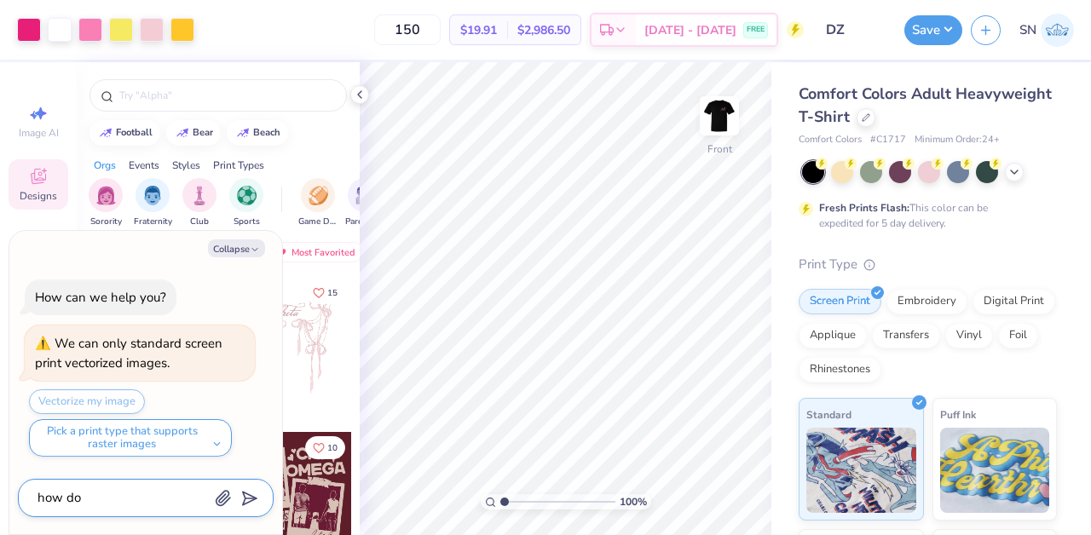
type textarea "x"
type textarea "how do i"
type textarea "x"
type textarea "how do i"
type textarea "x"
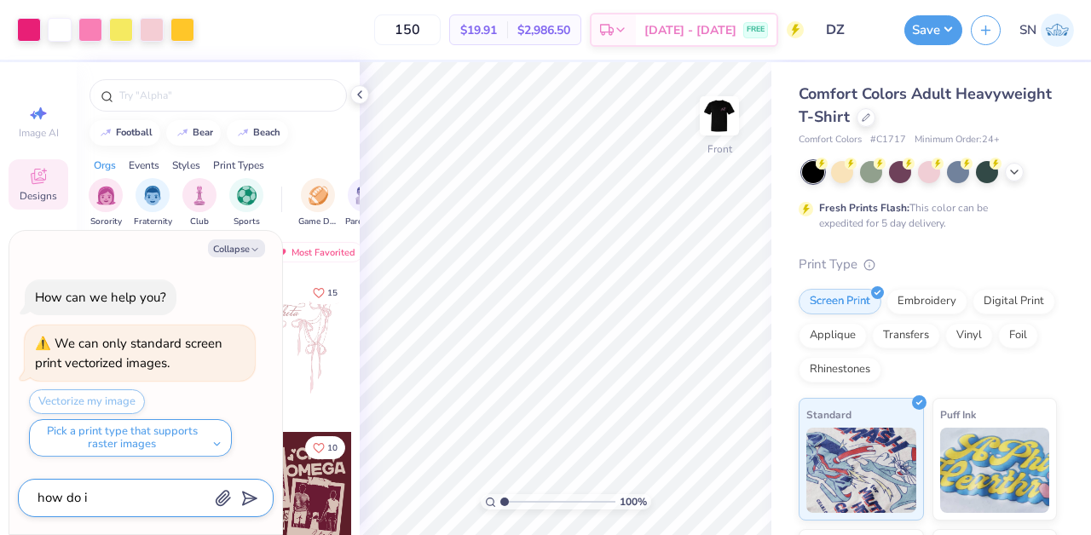
type textarea "how do i q"
type textarea "x"
type textarea "how do i qu"
type textarea "x"
type textarea "how do i quo"
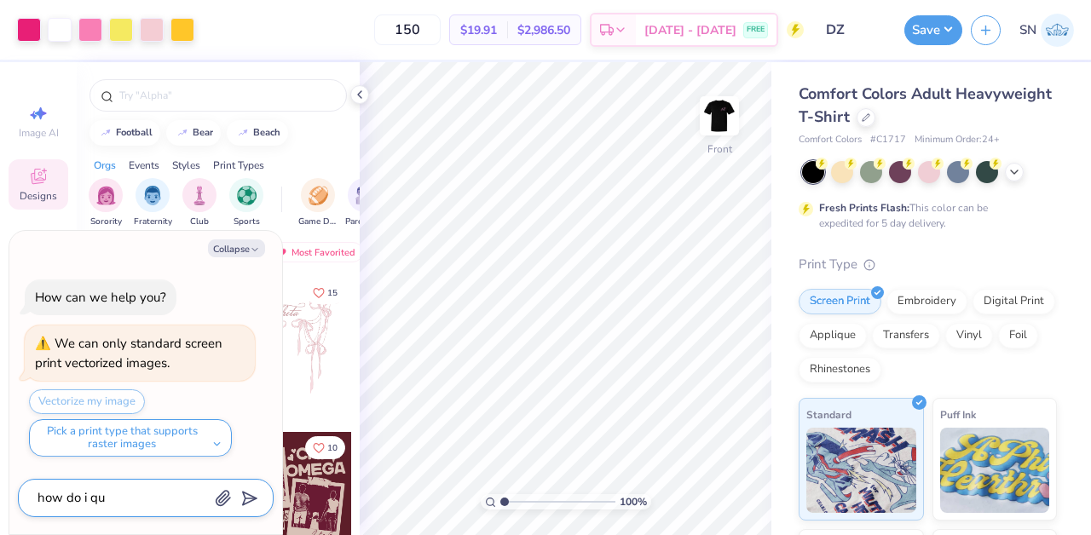
type textarea "x"
type textarea "how do i quot"
type textarea "x"
type textarea "how do i quote"
type textarea "x"
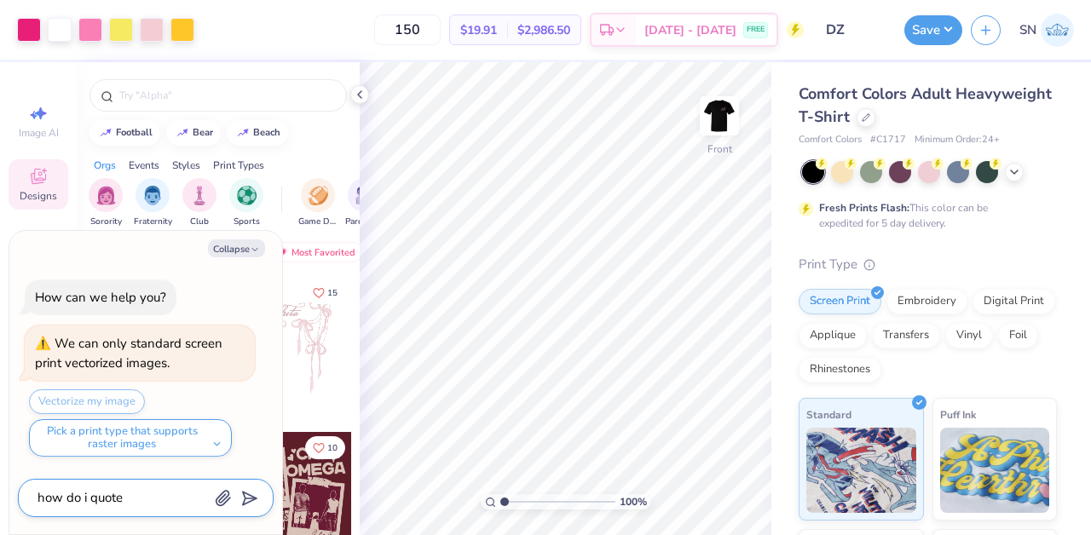
type textarea "how do i quote"
type textarea "x"
type textarea "how do i quote t"
type textarea "x"
type textarea "how do i quote th"
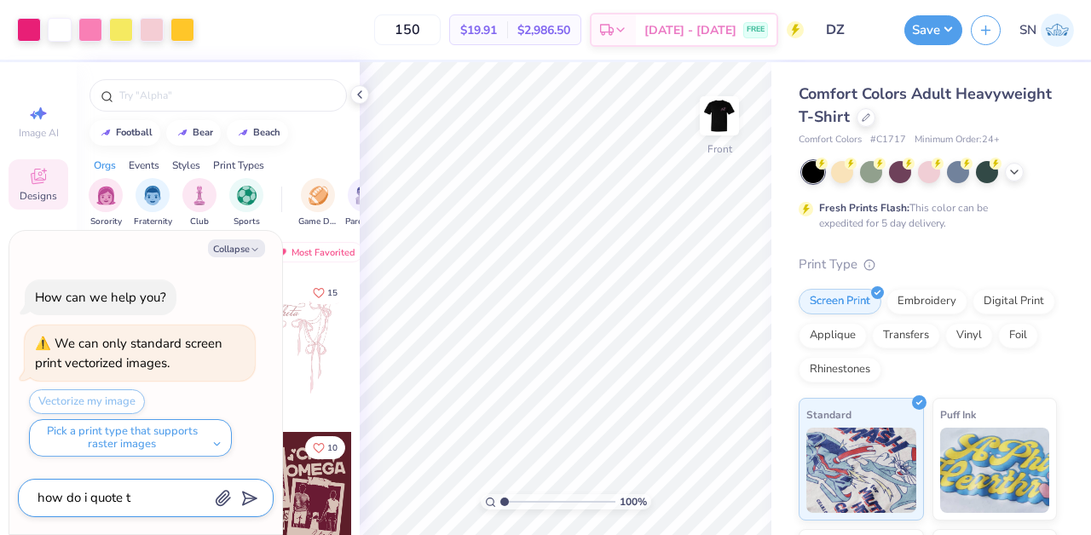
type textarea "x"
type textarea "how do i quote thi"
type textarea "x"
type textarea "how do i quote this"
type textarea "x"
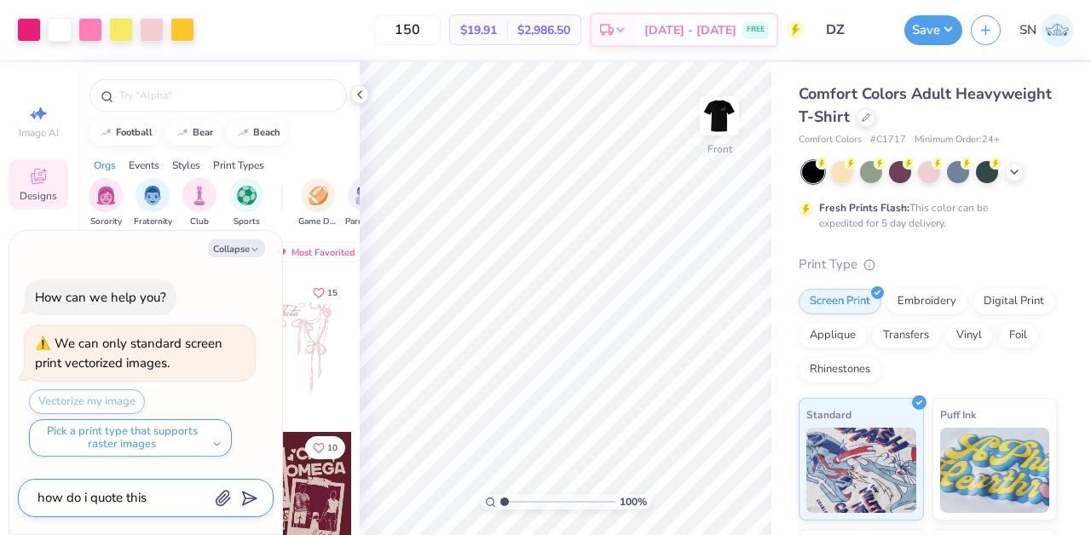
type textarea "how do i quote this"
type textarea "x"
type textarea "how do i quote this s"
type textarea "x"
type textarea "how do i quote this sh"
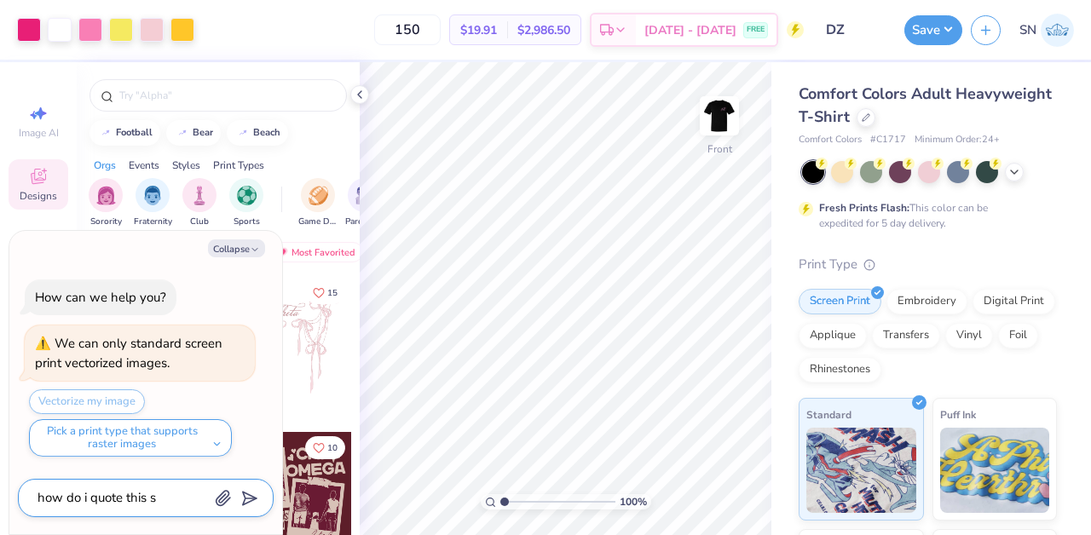
type textarea "x"
type textarea "how do i quote this shi"
type textarea "x"
type textarea "how do i quote this shir"
type textarea "x"
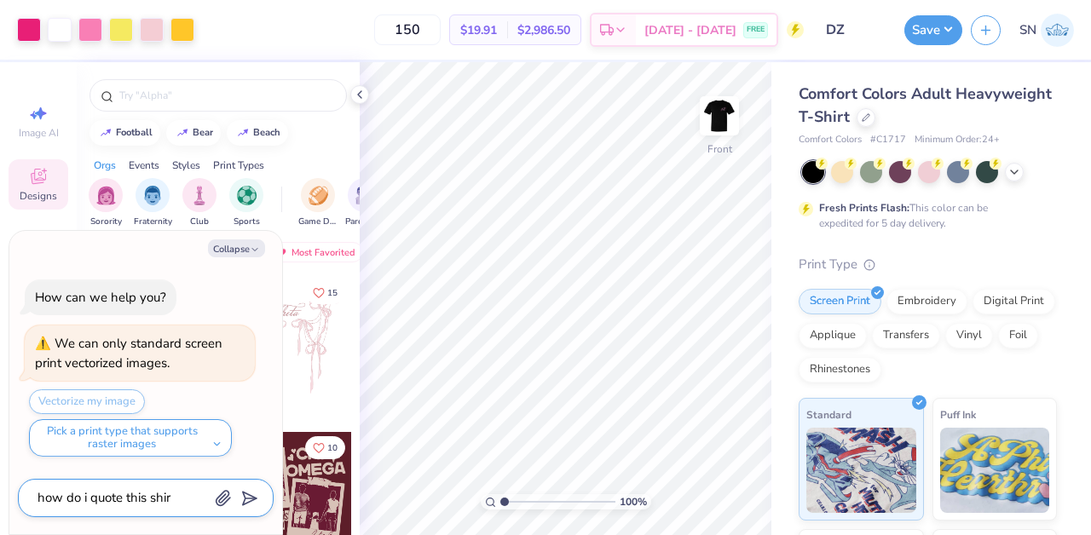
type textarea "how do i quote this shirt"
type textarea "x"
type textarea "how do i quote this shirt"
click at [241, 501] on icon "submit" at bounding box center [246, 499] width 24 height 24
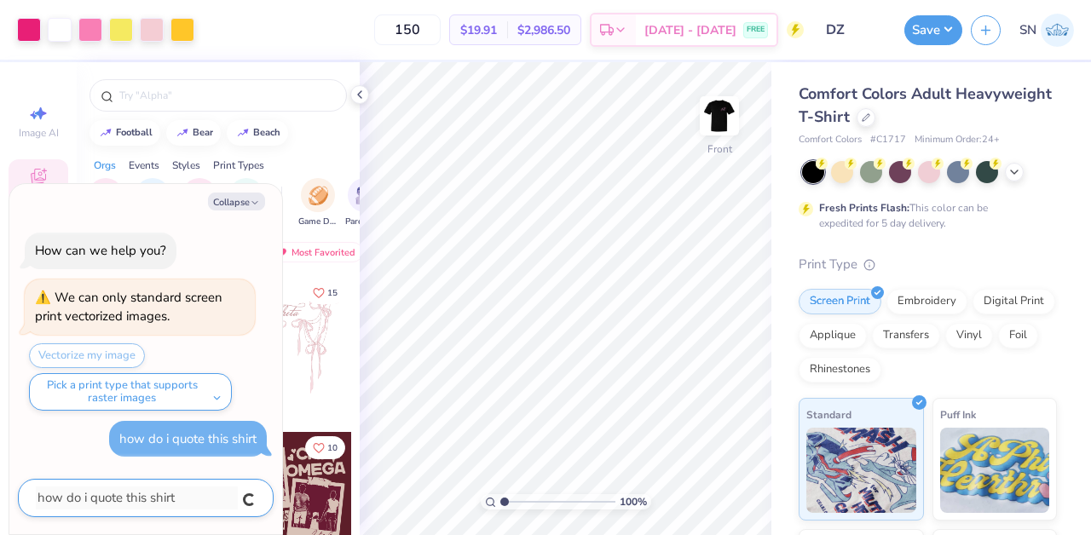
type textarea "x"
click at [441, 28] on input "150" at bounding box center [407, 29] width 66 height 31
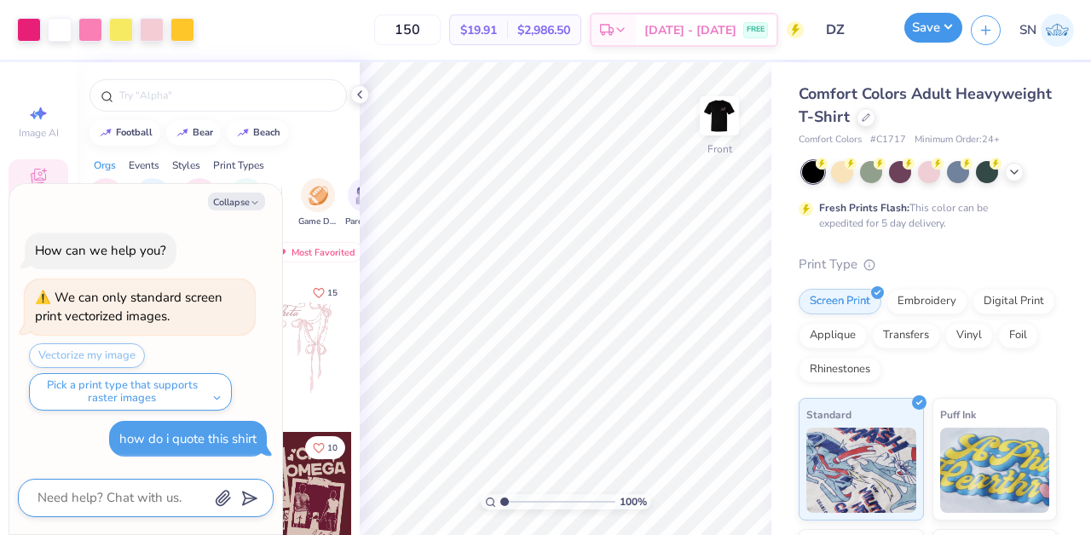
click at [917, 38] on button "Save" at bounding box center [933, 28] width 58 height 30
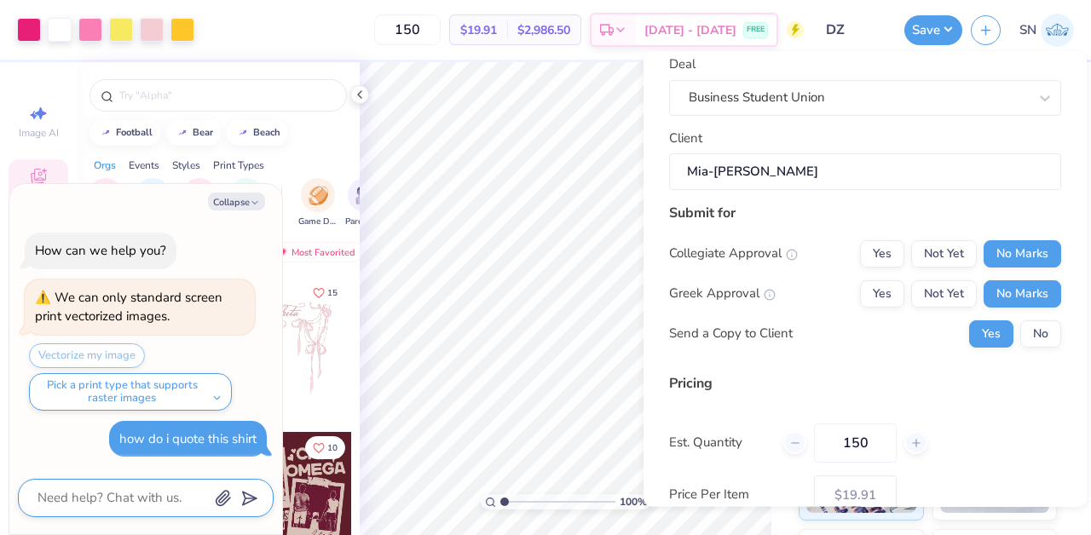
scroll to position [159, 0]
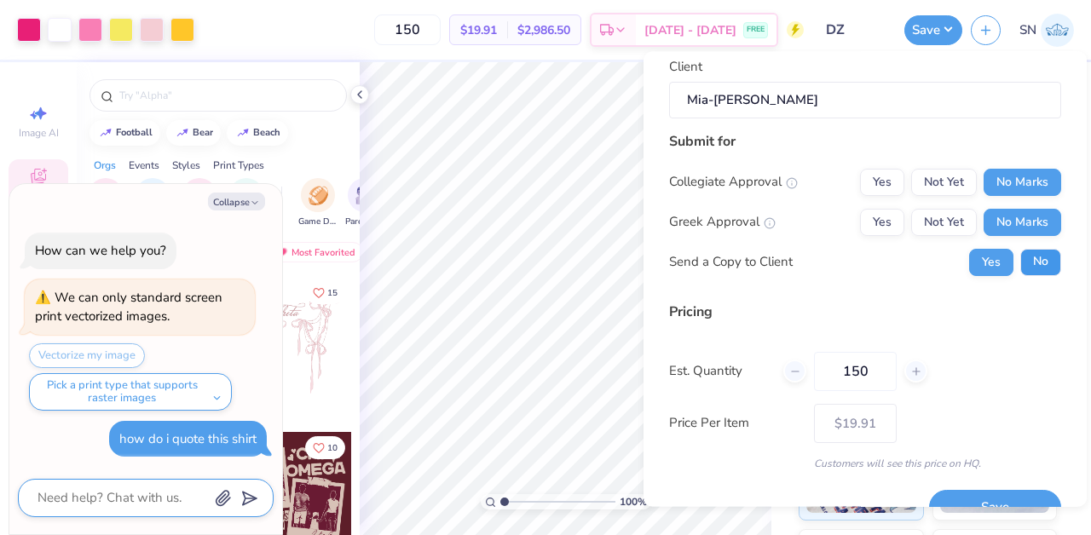
click at [1026, 259] on button "No" at bounding box center [1040, 262] width 41 height 27
type textarea "x"
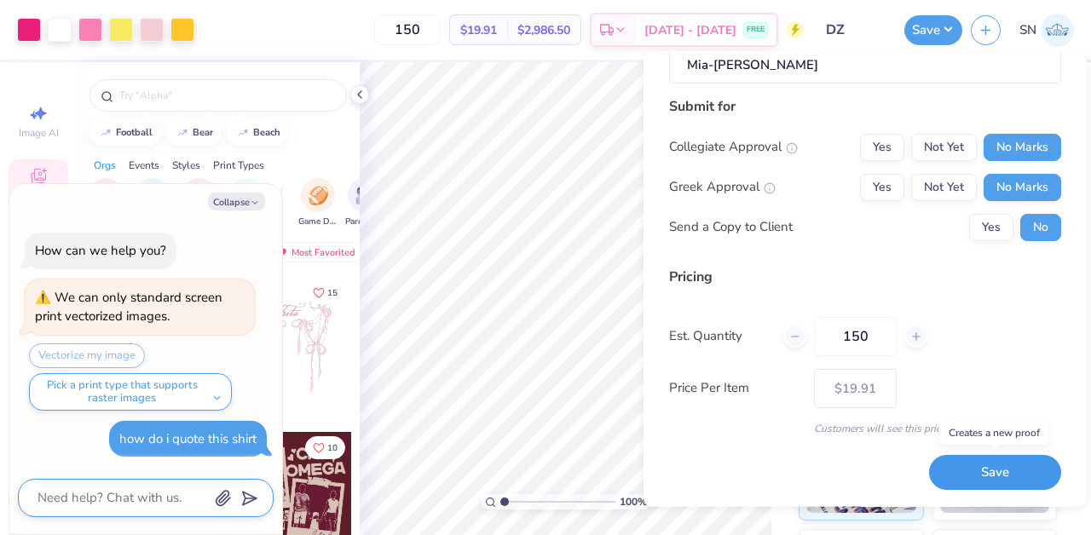
click at [990, 485] on button "Save" at bounding box center [995, 473] width 132 height 35
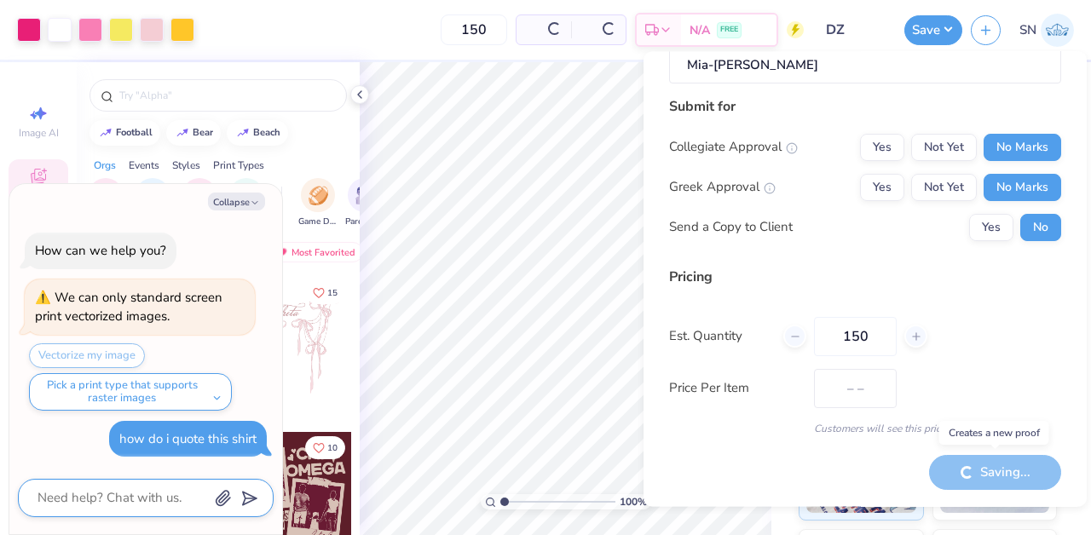
type input "$19.91"
type textarea "x"
type input "– –"
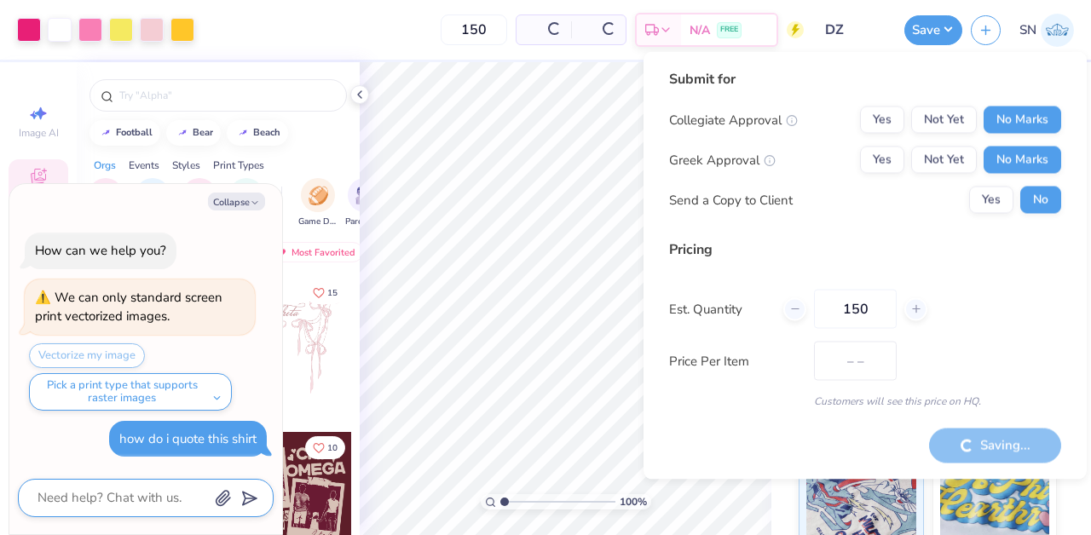
type textarea "x"
type input "$19.91"
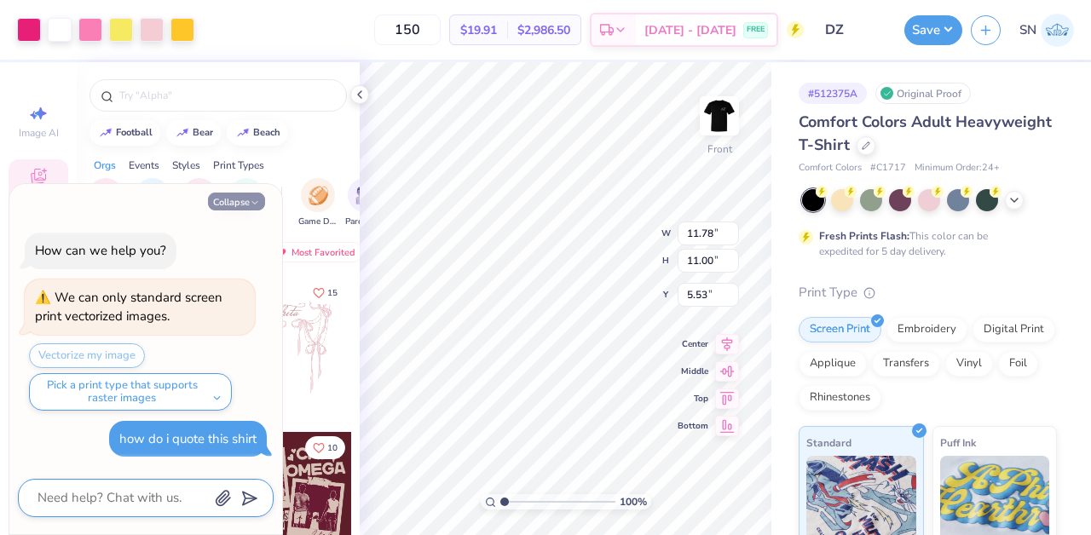
click at [250, 208] on button "Collapse" at bounding box center [236, 202] width 57 height 18
type textarea "x"
